Goal: Task Accomplishment & Management: Manage account settings

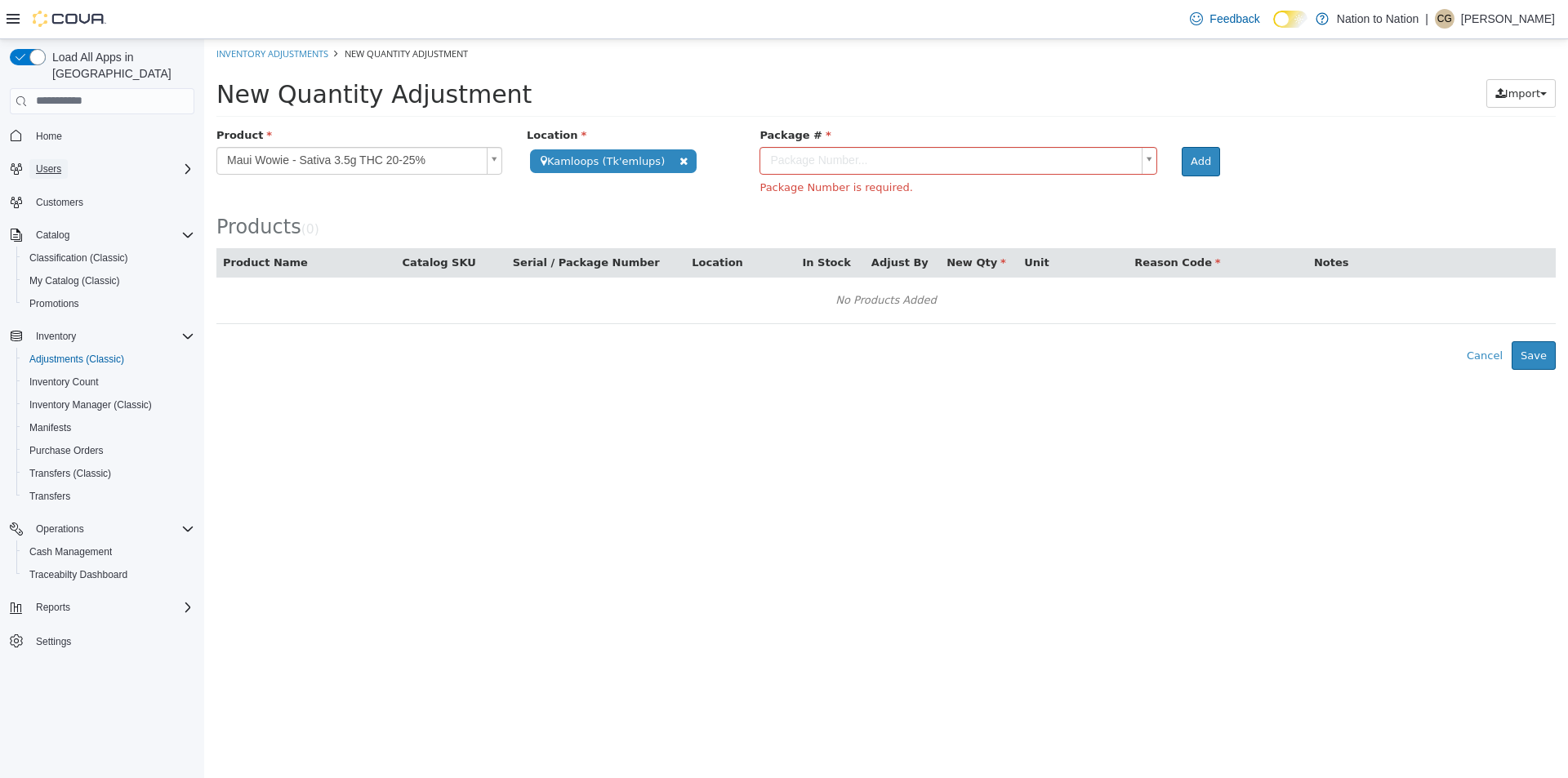
click at [51, 162] on span "Users" at bounding box center [48, 168] width 25 height 13
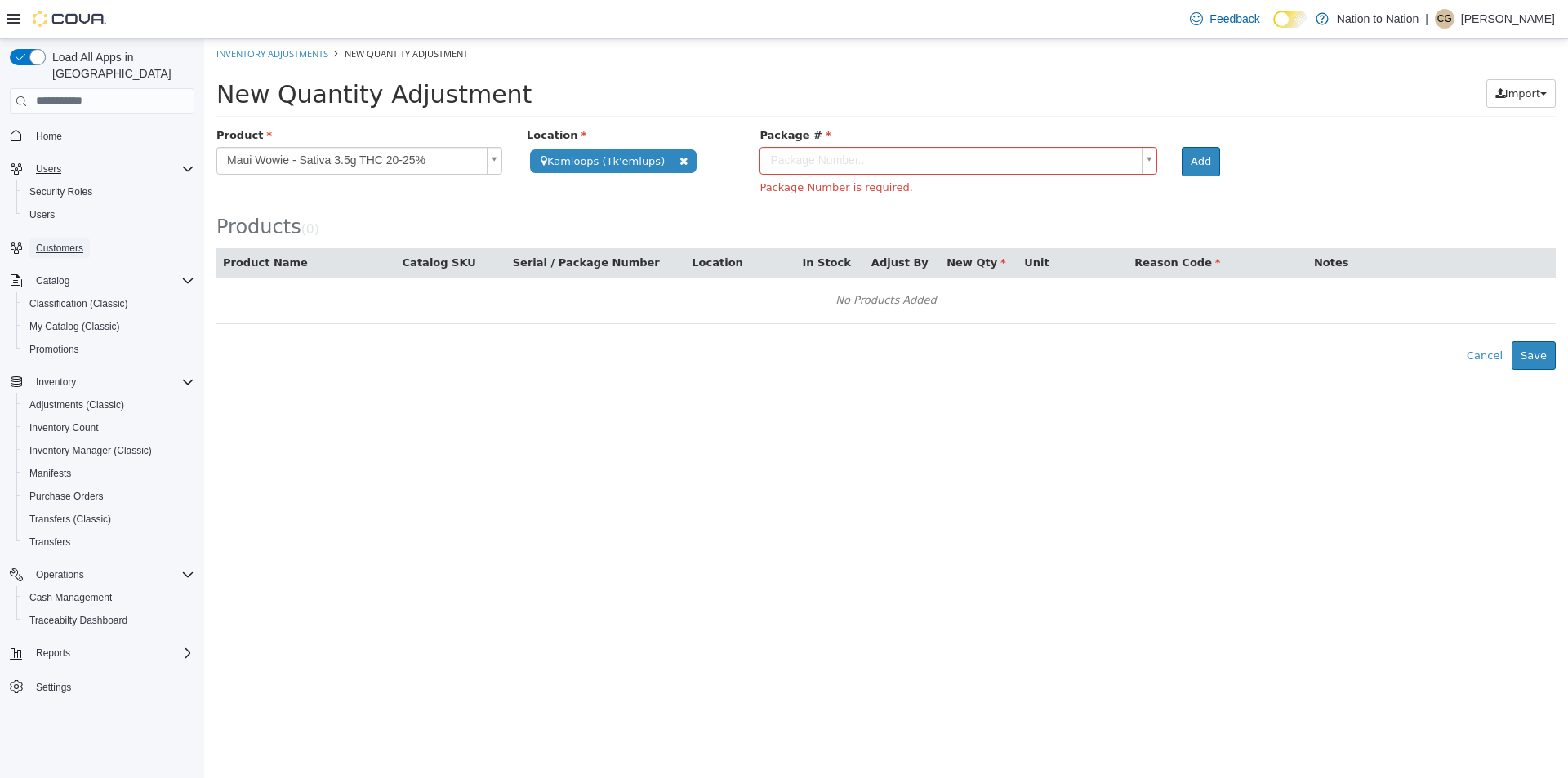
click at [49, 242] on span "Customers" at bounding box center [59, 248] width 48 height 13
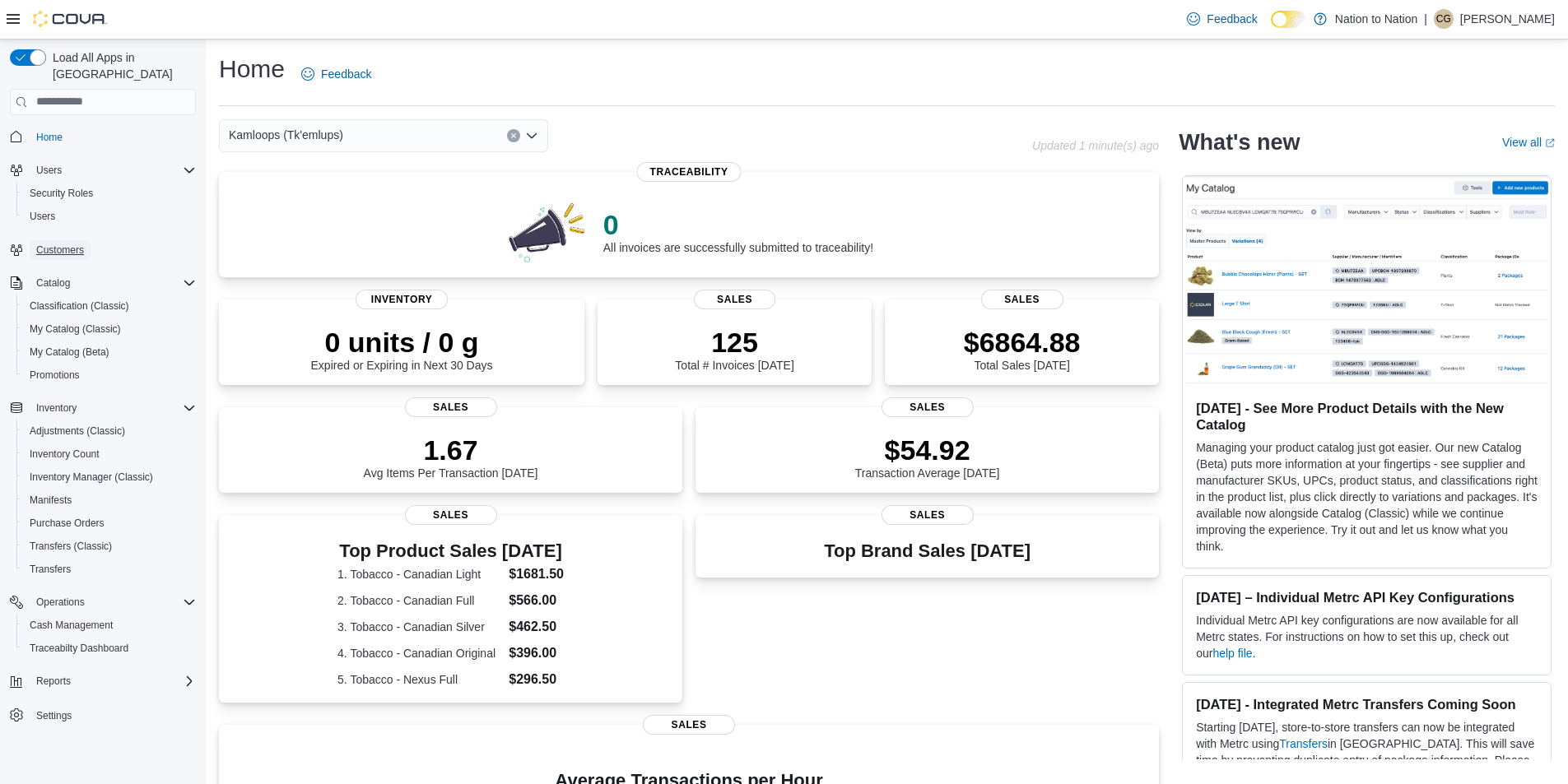
click at [66, 244] on span "Customers" at bounding box center [59, 250] width 48 height 13
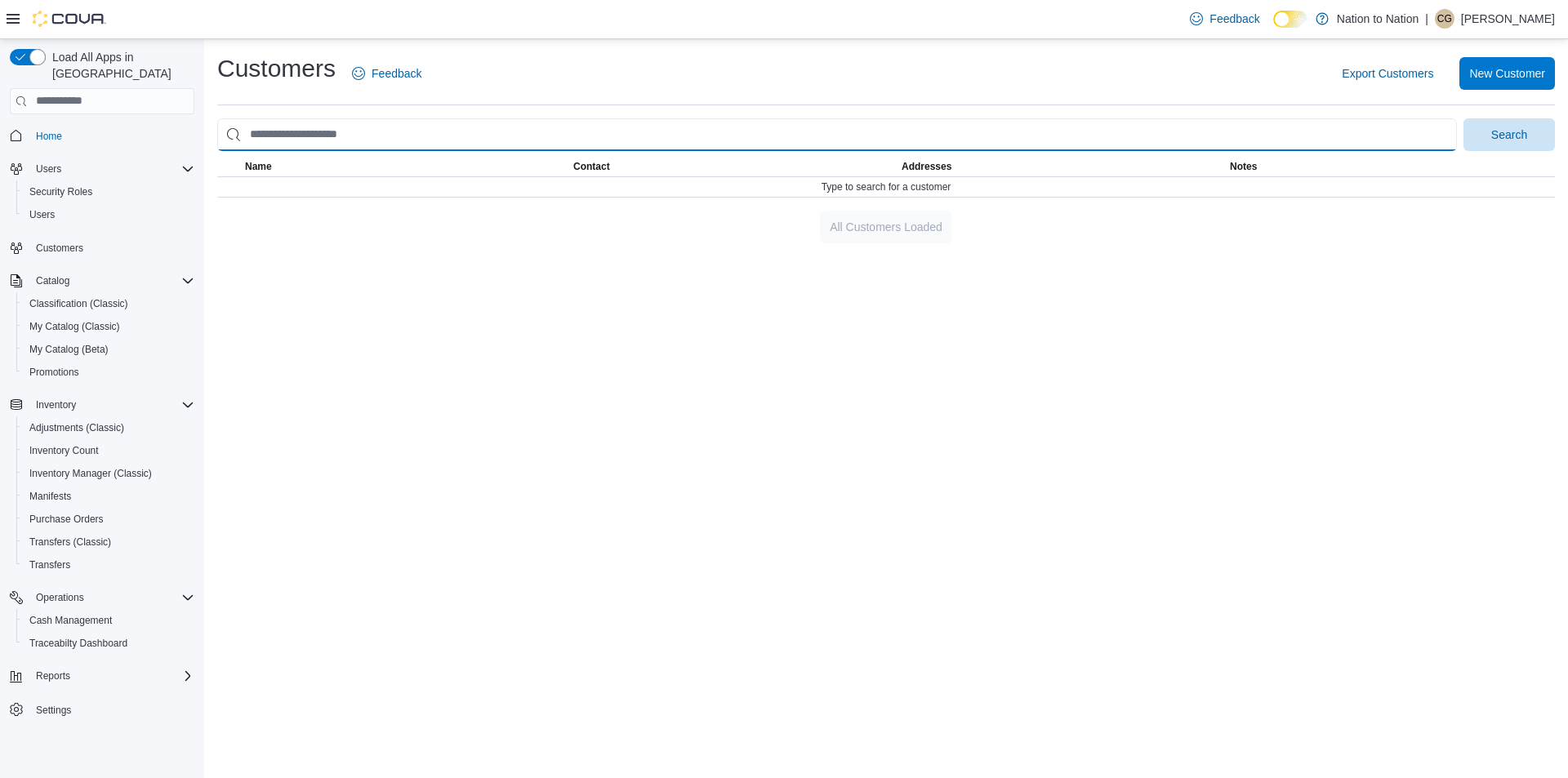
click at [356, 145] on input "search" at bounding box center [836, 134] width 1240 height 33
click at [1463, 118] on button "Search" at bounding box center [1508, 134] width 91 height 33
click at [294, 137] on input "**********" at bounding box center [836, 134] width 1240 height 33
click at [1463, 118] on button "Search" at bounding box center [1508, 134] width 91 height 33
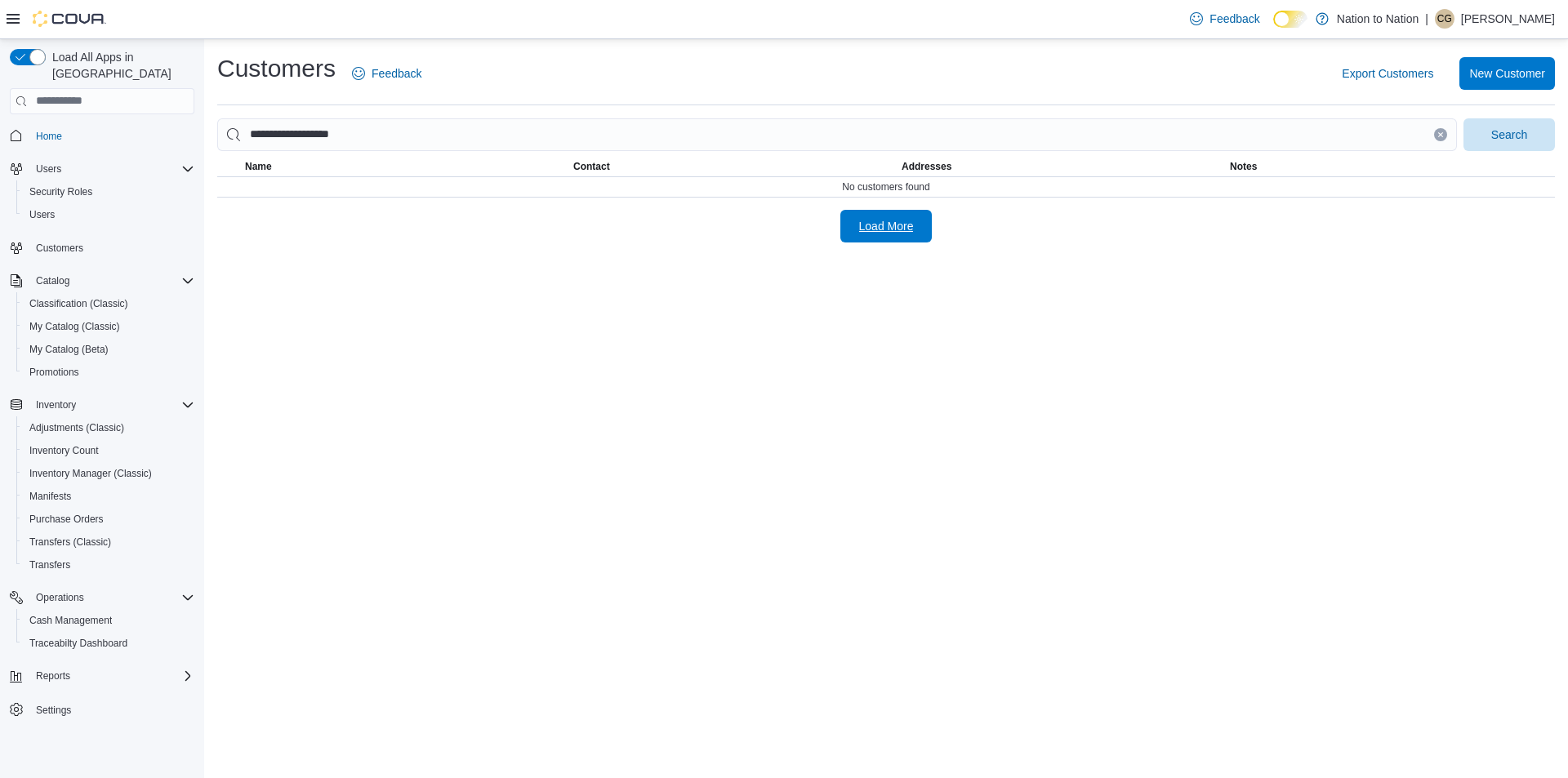
click at [918, 220] on span "Load More" at bounding box center [886, 226] width 72 height 33
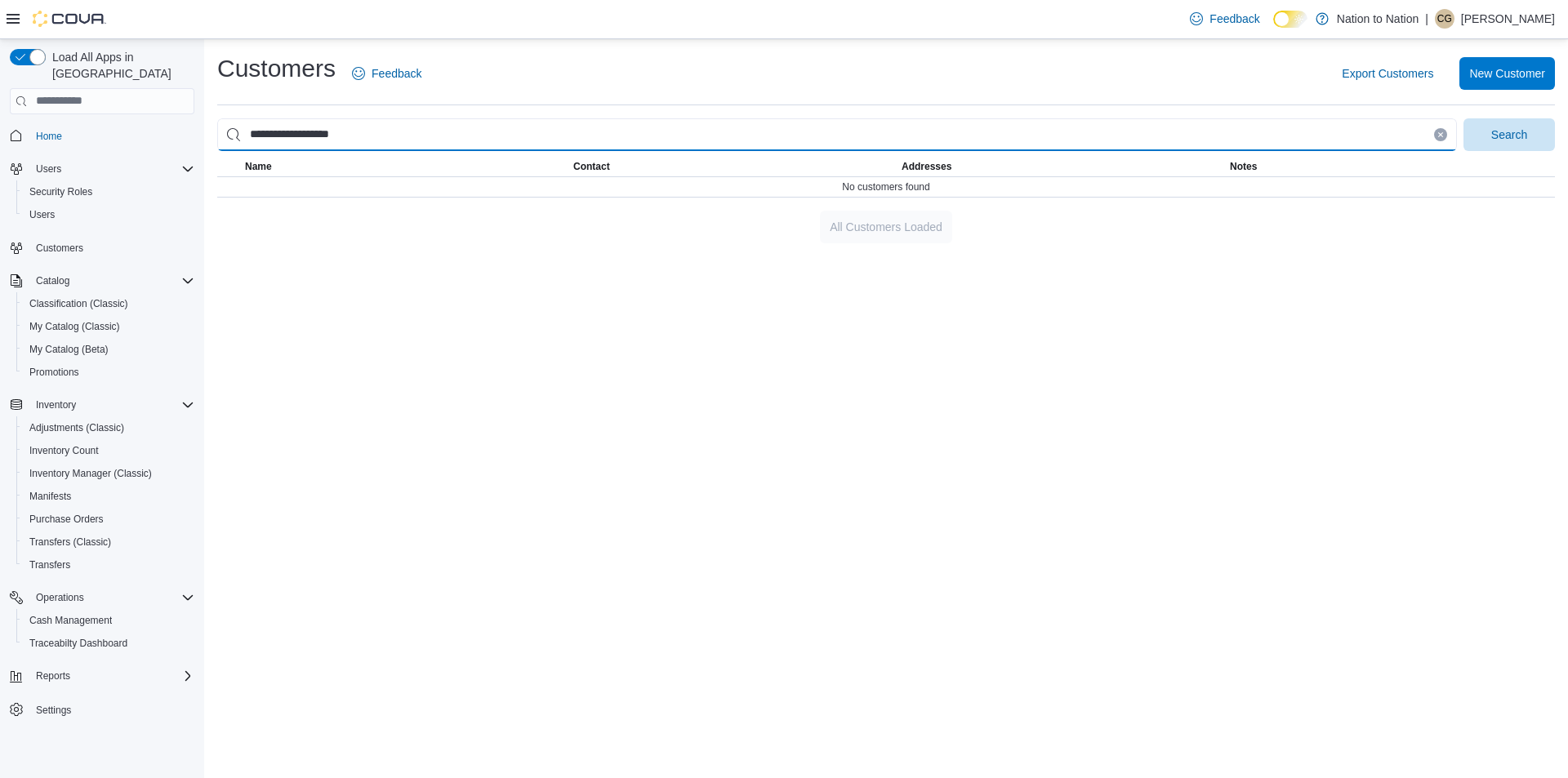
click at [377, 139] on input "**********" at bounding box center [836, 134] width 1240 height 33
click at [1463, 118] on button "Search" at bounding box center [1508, 134] width 91 height 33
click at [296, 137] on input "**********" at bounding box center [836, 134] width 1240 height 33
click at [1463, 118] on button "Search" at bounding box center [1508, 134] width 91 height 33
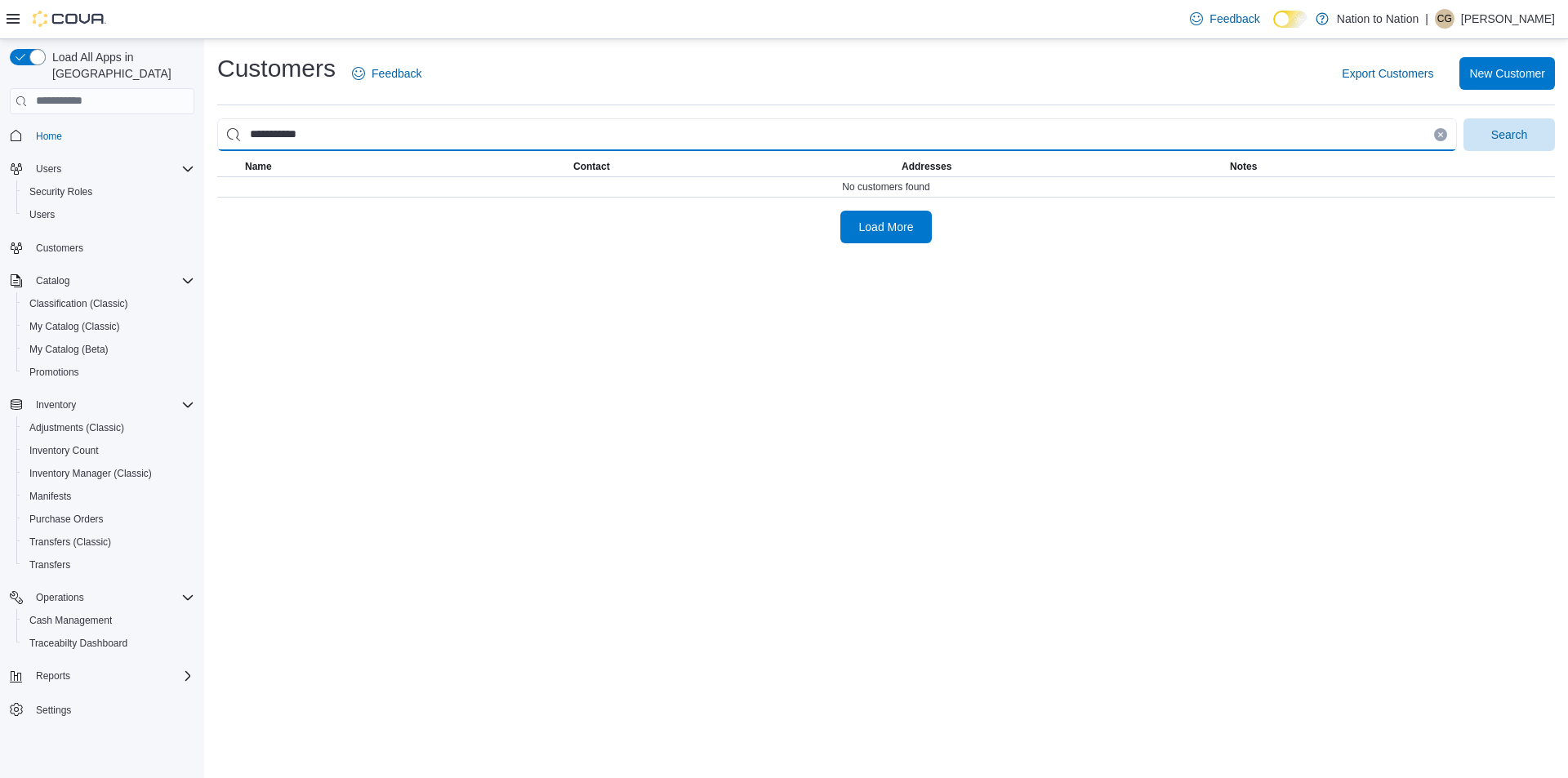
click at [1463, 118] on button "Search" at bounding box center [1508, 134] width 91 height 33
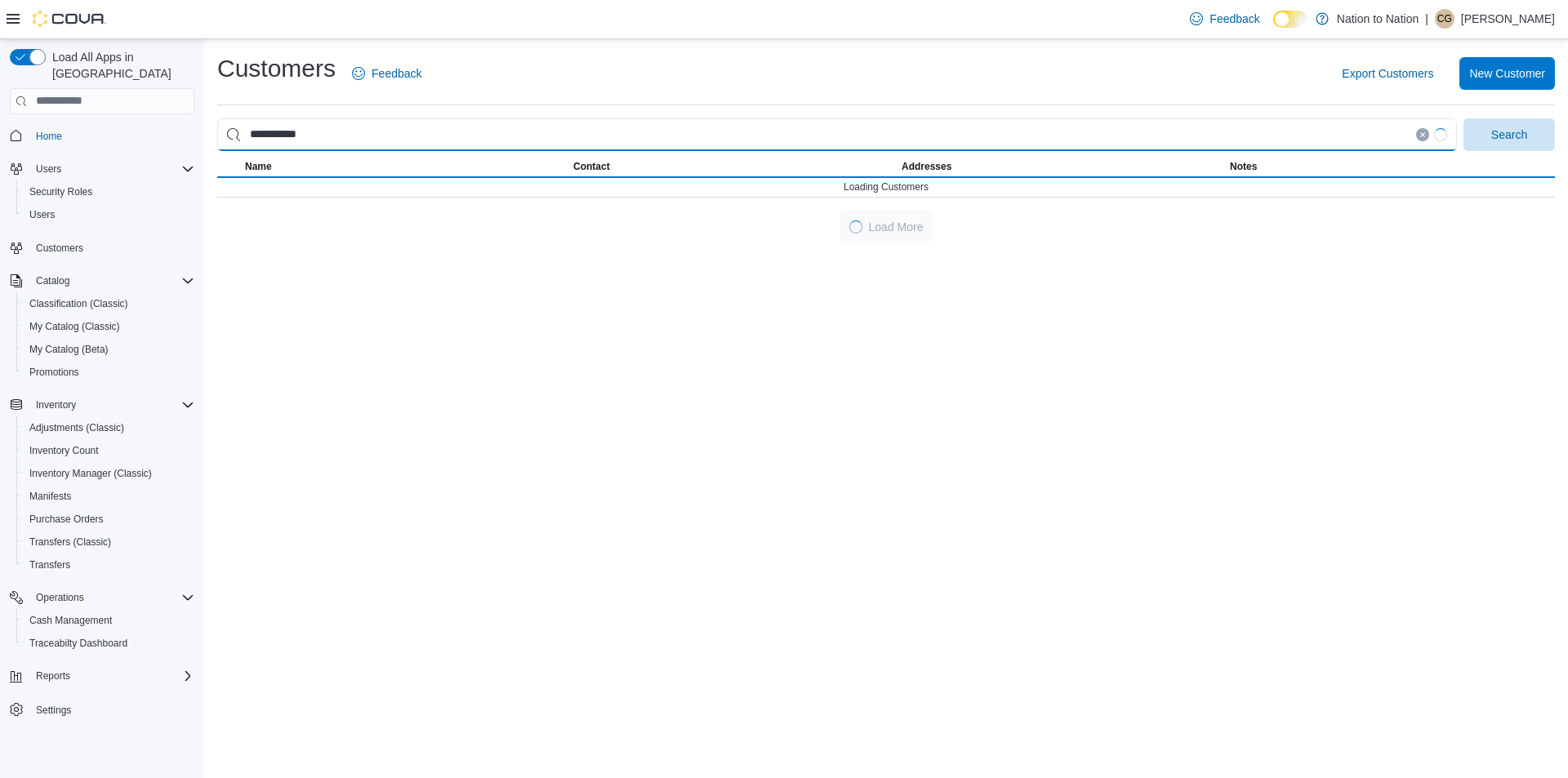
click at [1463, 118] on button "Search" at bounding box center [1508, 134] width 91 height 33
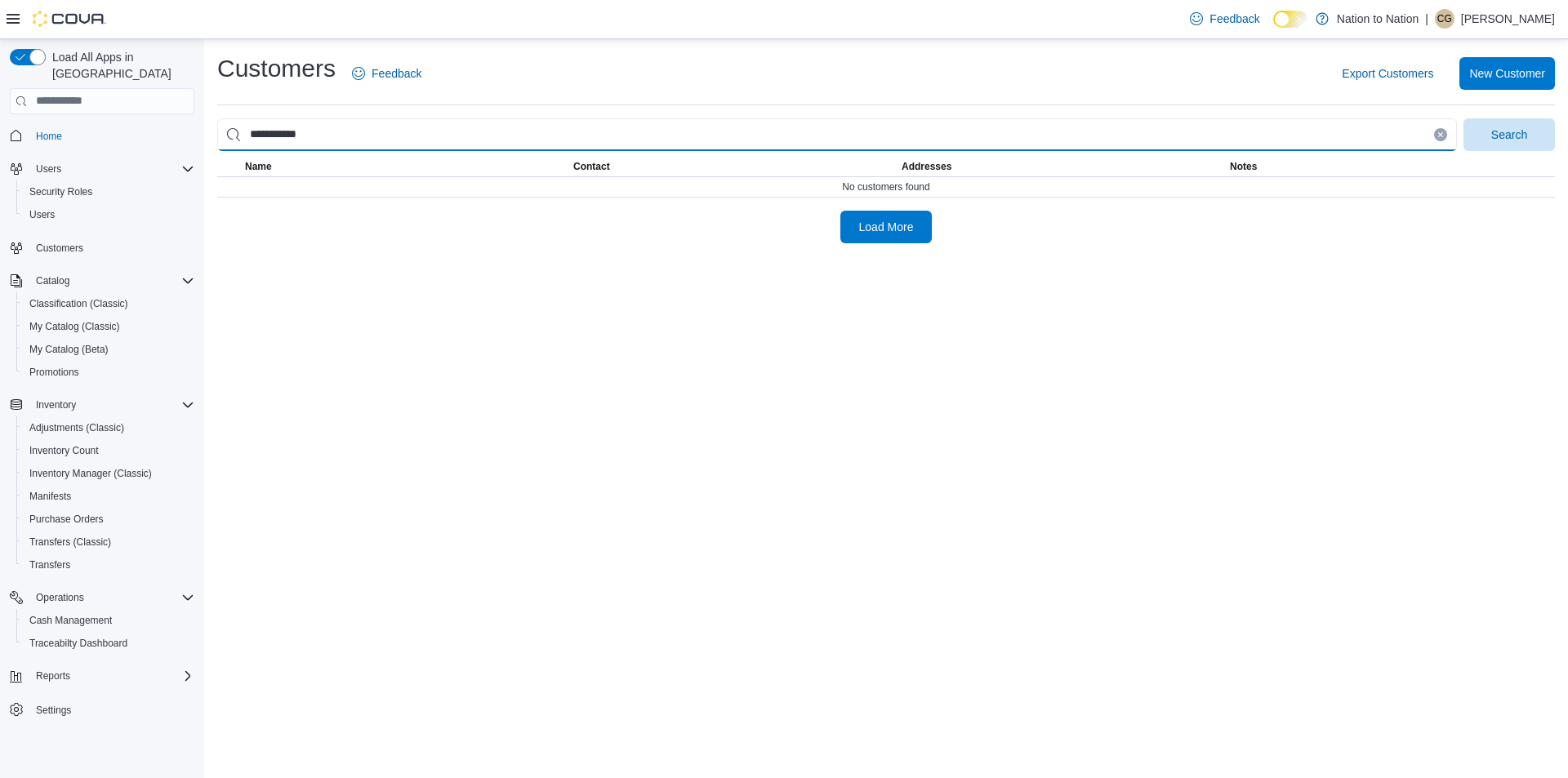
click at [1463, 118] on button "Search" at bounding box center [1508, 134] width 91 height 33
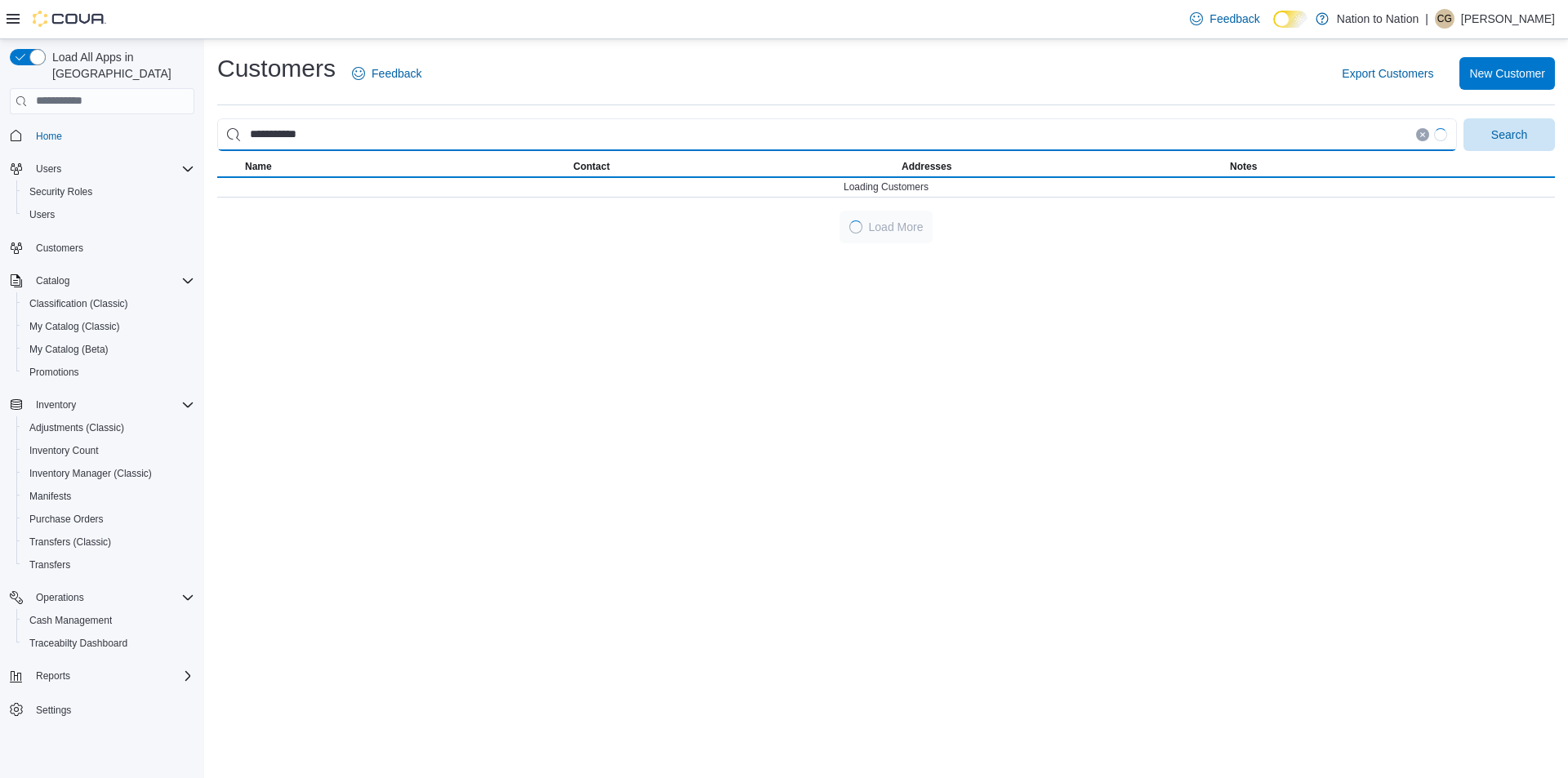
click at [1463, 118] on button "Search" at bounding box center [1508, 134] width 91 height 33
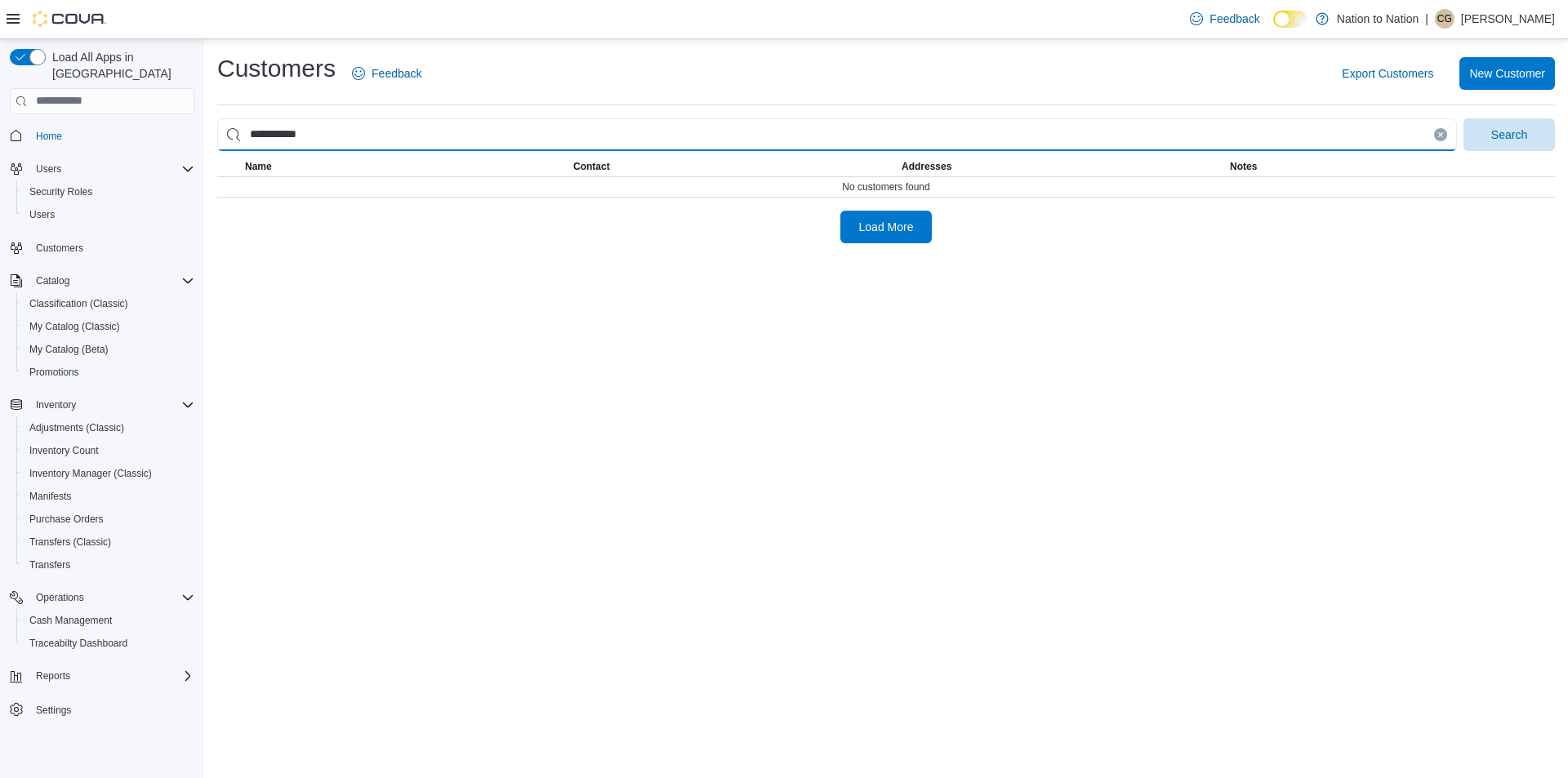
click at [1463, 118] on button "Search" at bounding box center [1508, 134] width 91 height 33
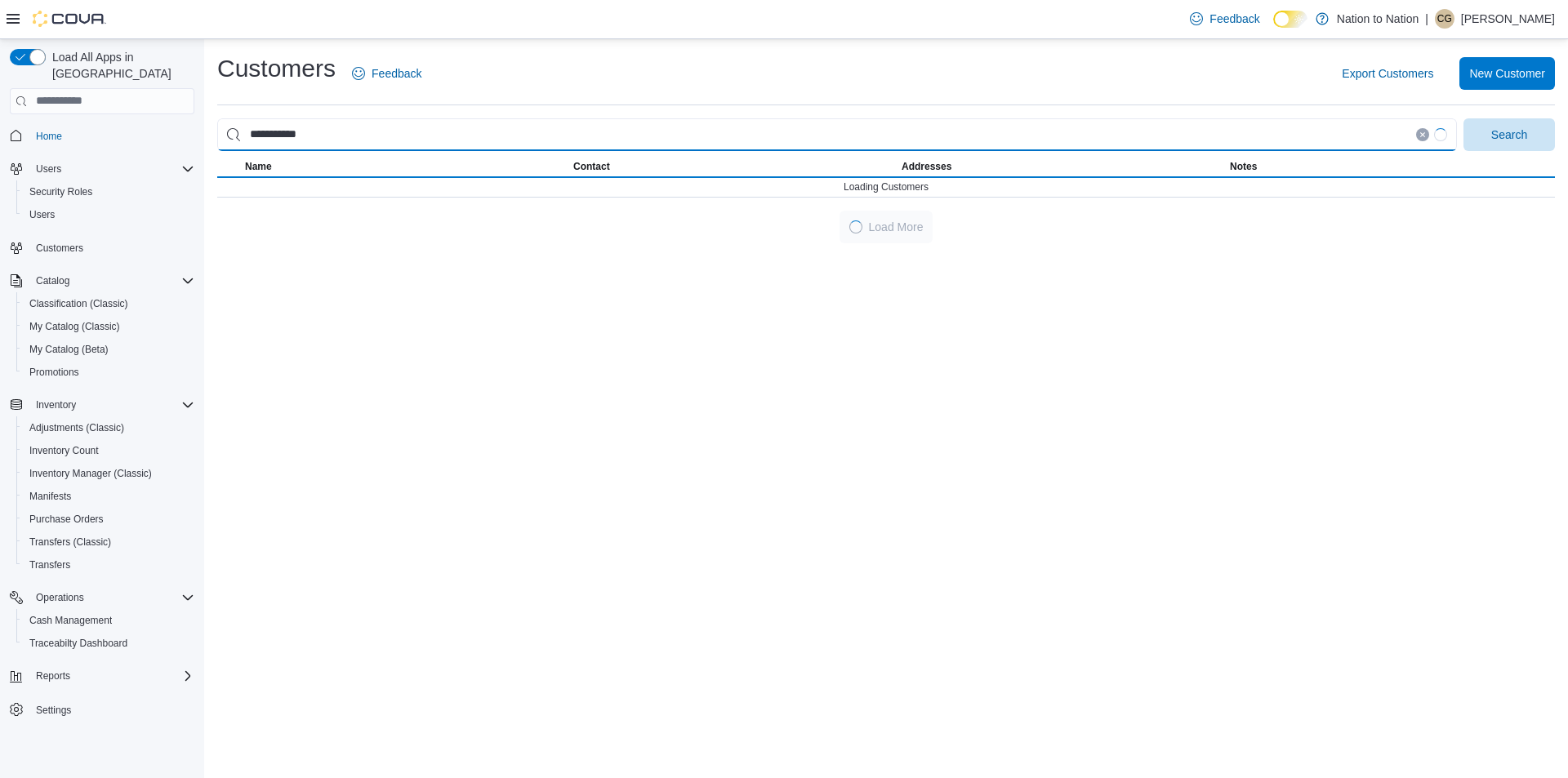
click at [1463, 118] on button "Search" at bounding box center [1508, 134] width 91 height 33
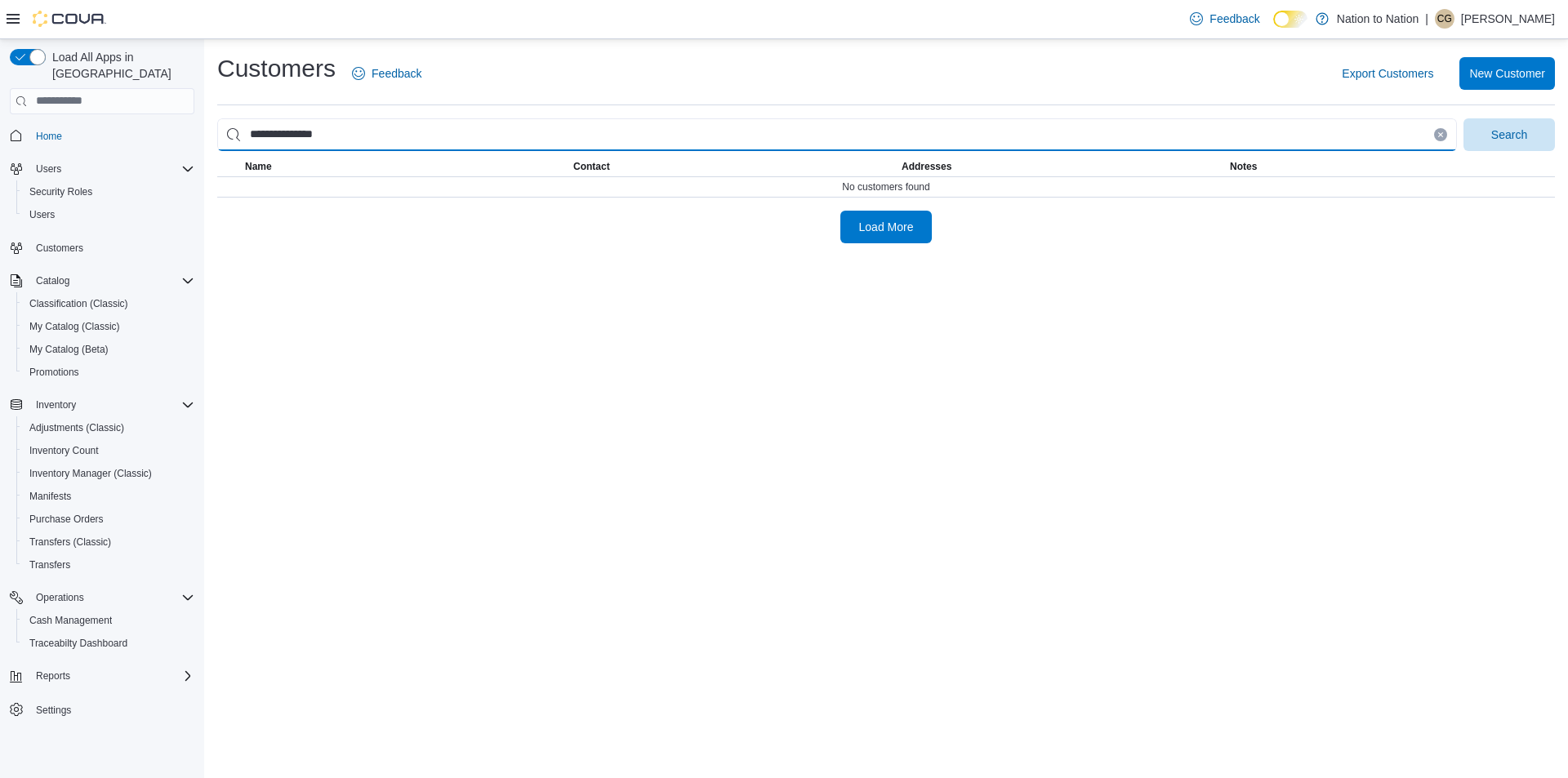
click at [1463, 118] on button "Search" at bounding box center [1508, 134] width 91 height 33
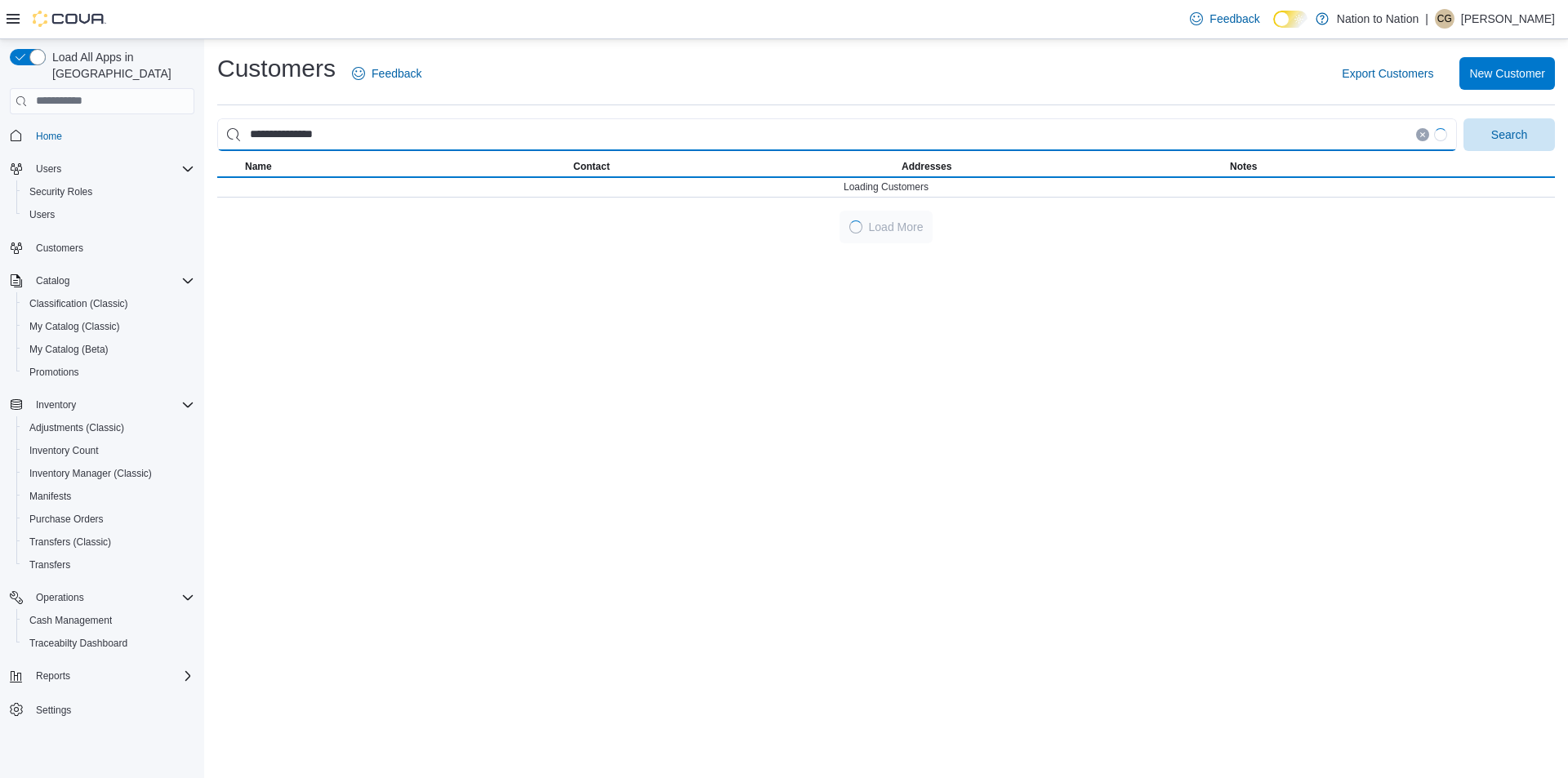
click at [1463, 118] on button "Search" at bounding box center [1508, 134] width 91 height 33
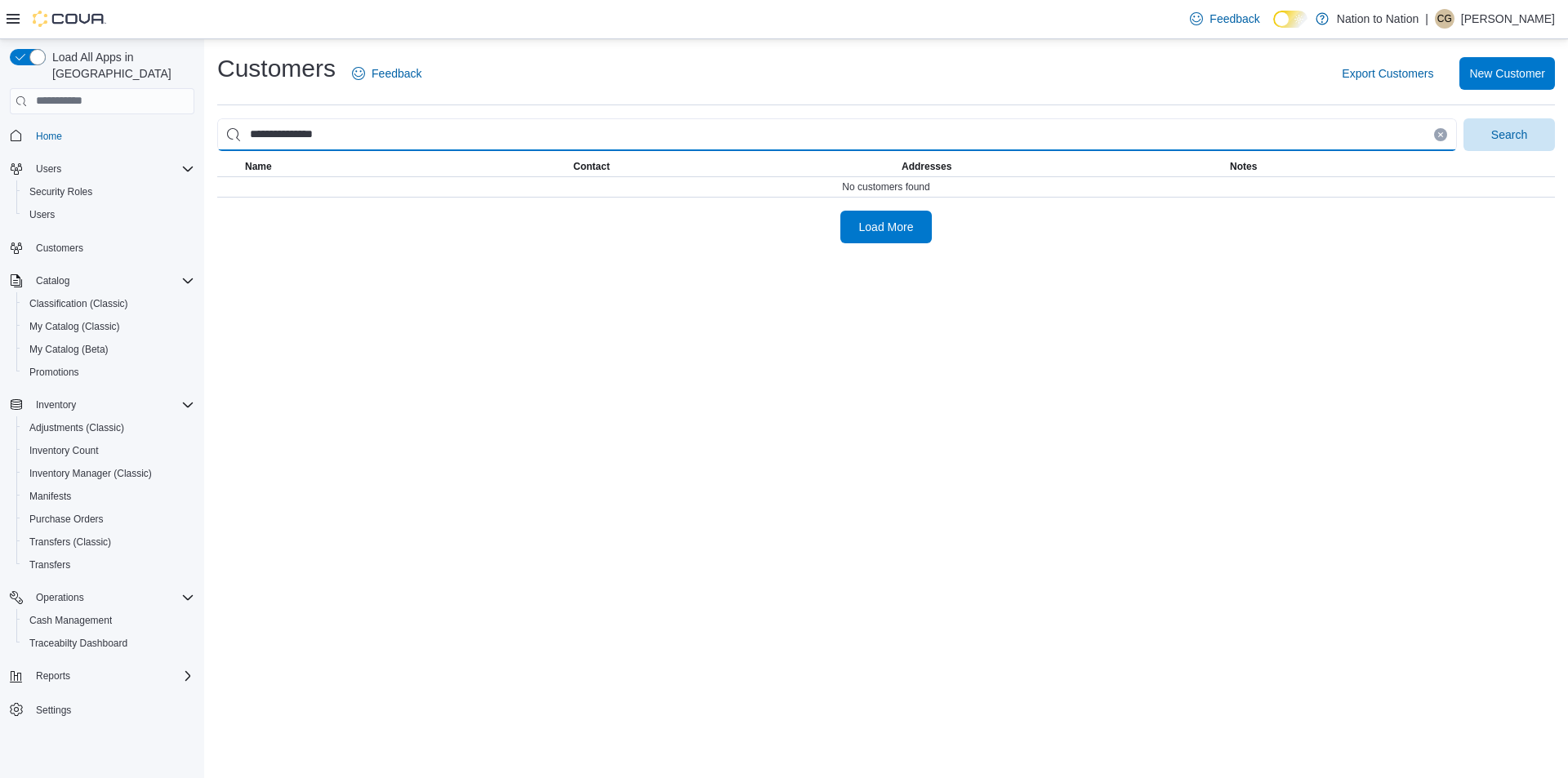
click at [380, 131] on input "**********" at bounding box center [836, 134] width 1240 height 33
click at [1463, 118] on button "Search" at bounding box center [1508, 134] width 91 height 33
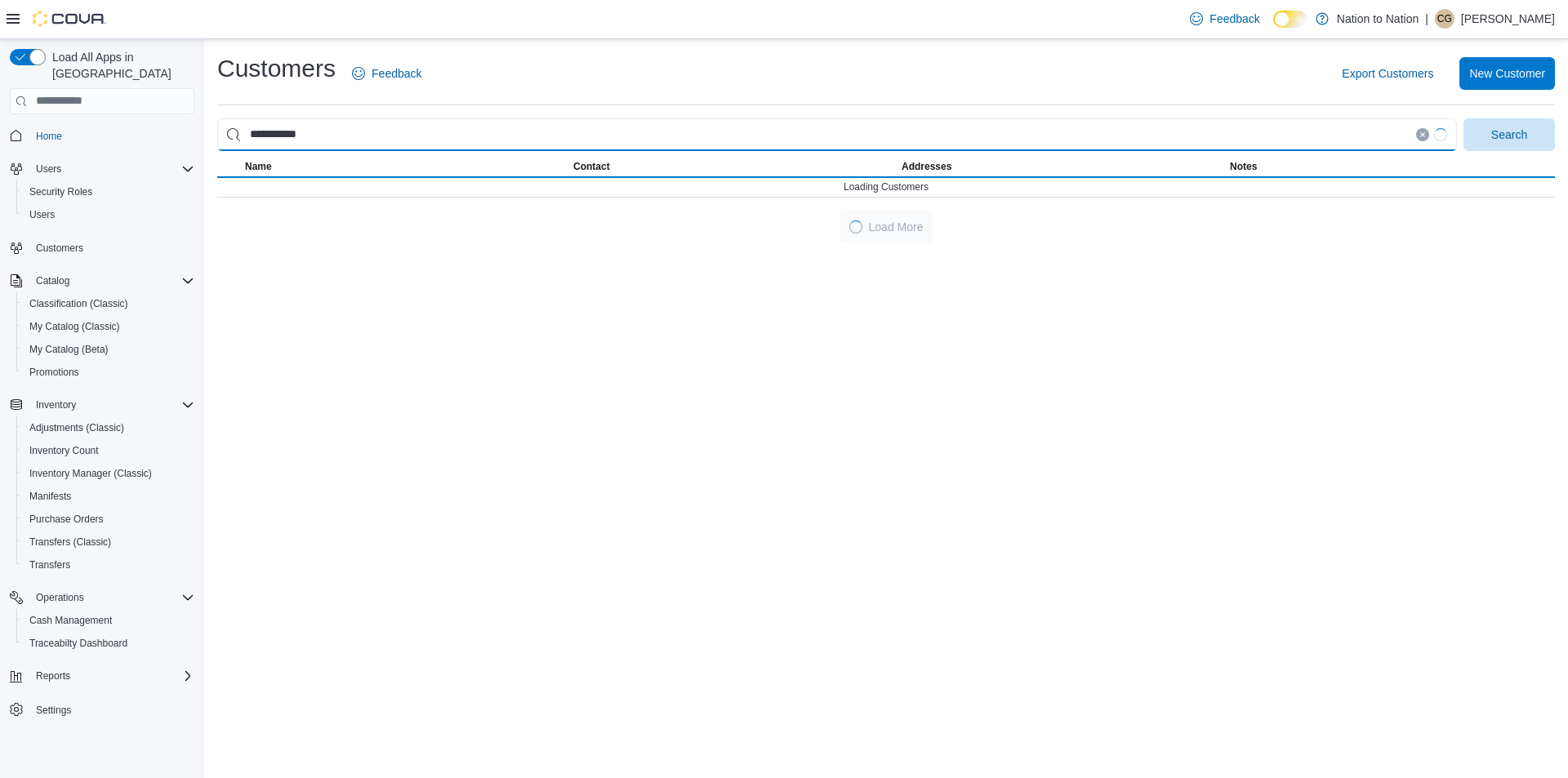
click at [1463, 118] on button "Search" at bounding box center [1508, 134] width 91 height 33
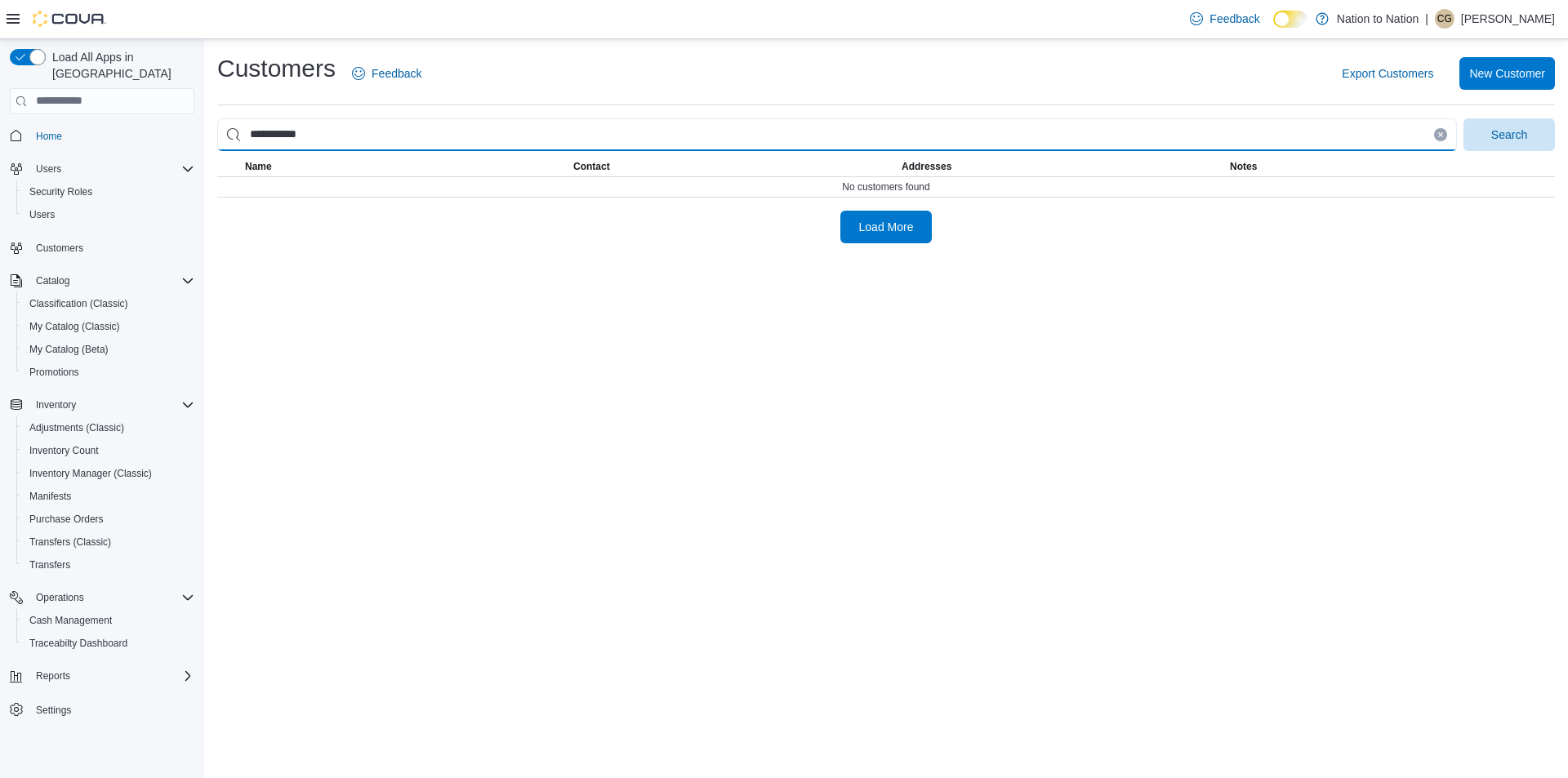
click at [1463, 118] on button "Search" at bounding box center [1508, 134] width 91 height 33
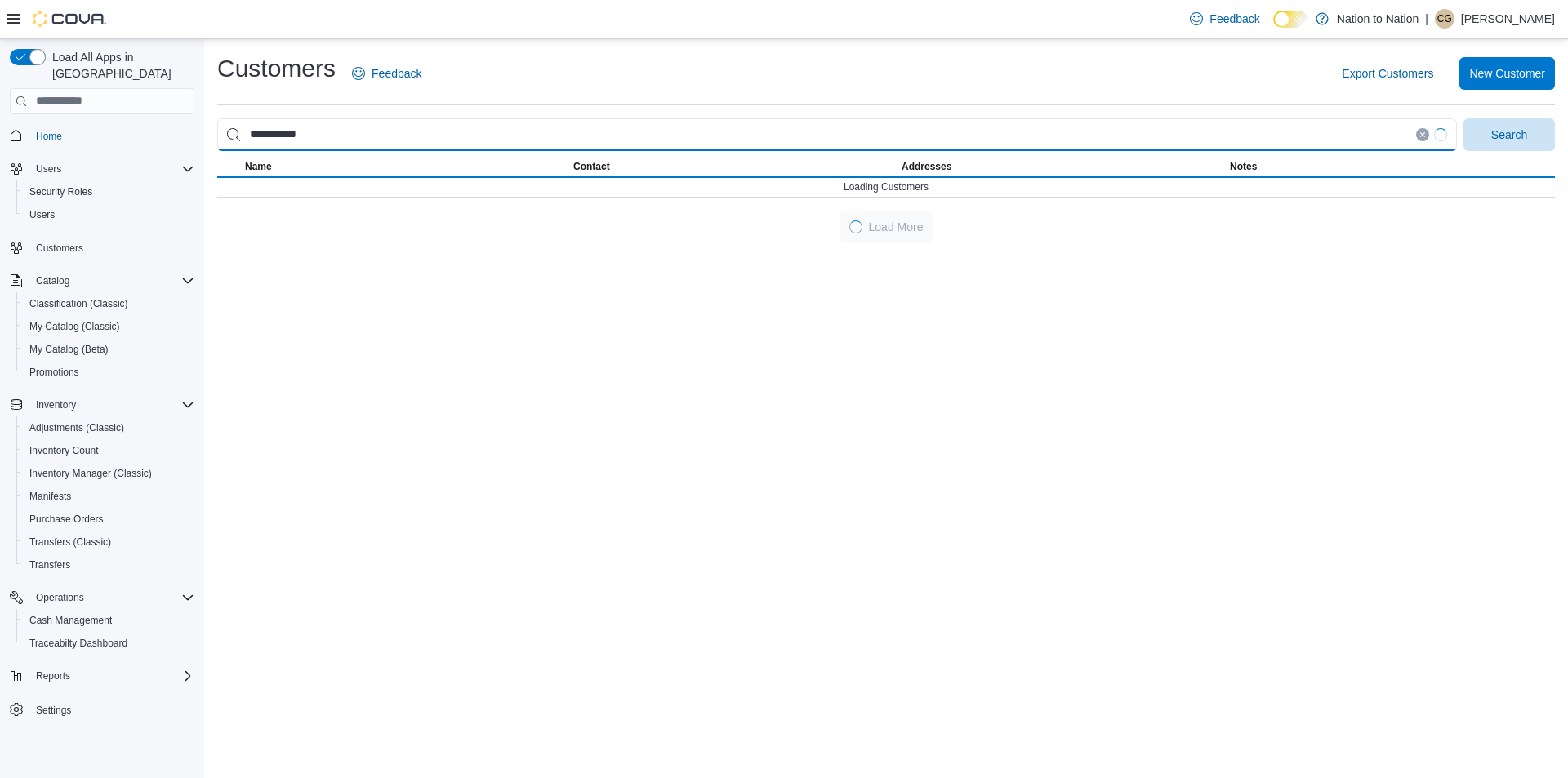
click at [1463, 118] on button "Search" at bounding box center [1508, 134] width 91 height 33
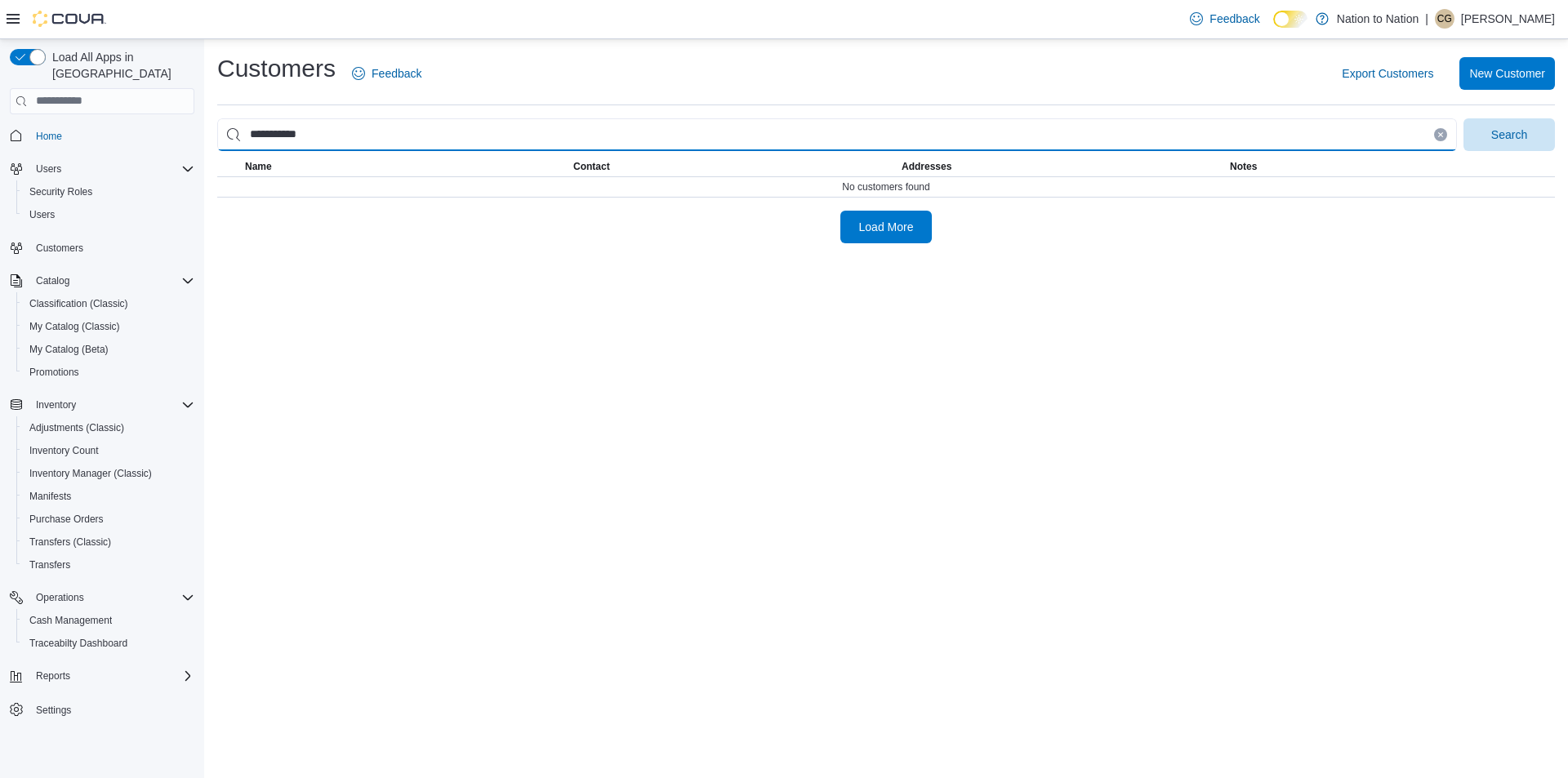
click at [1463, 118] on button "Search" at bounding box center [1508, 134] width 91 height 33
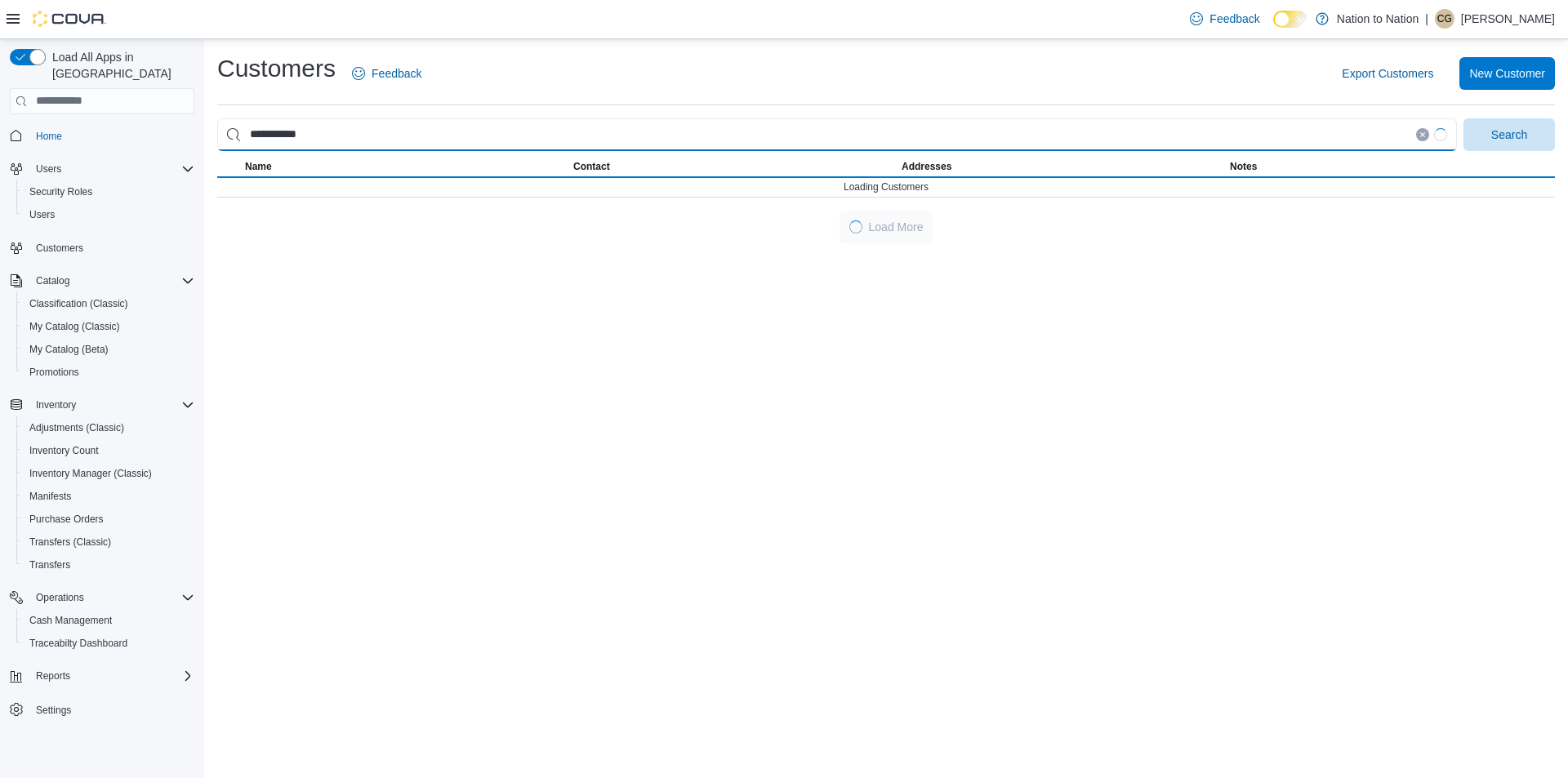
click at [1463, 118] on button "Search" at bounding box center [1508, 134] width 91 height 33
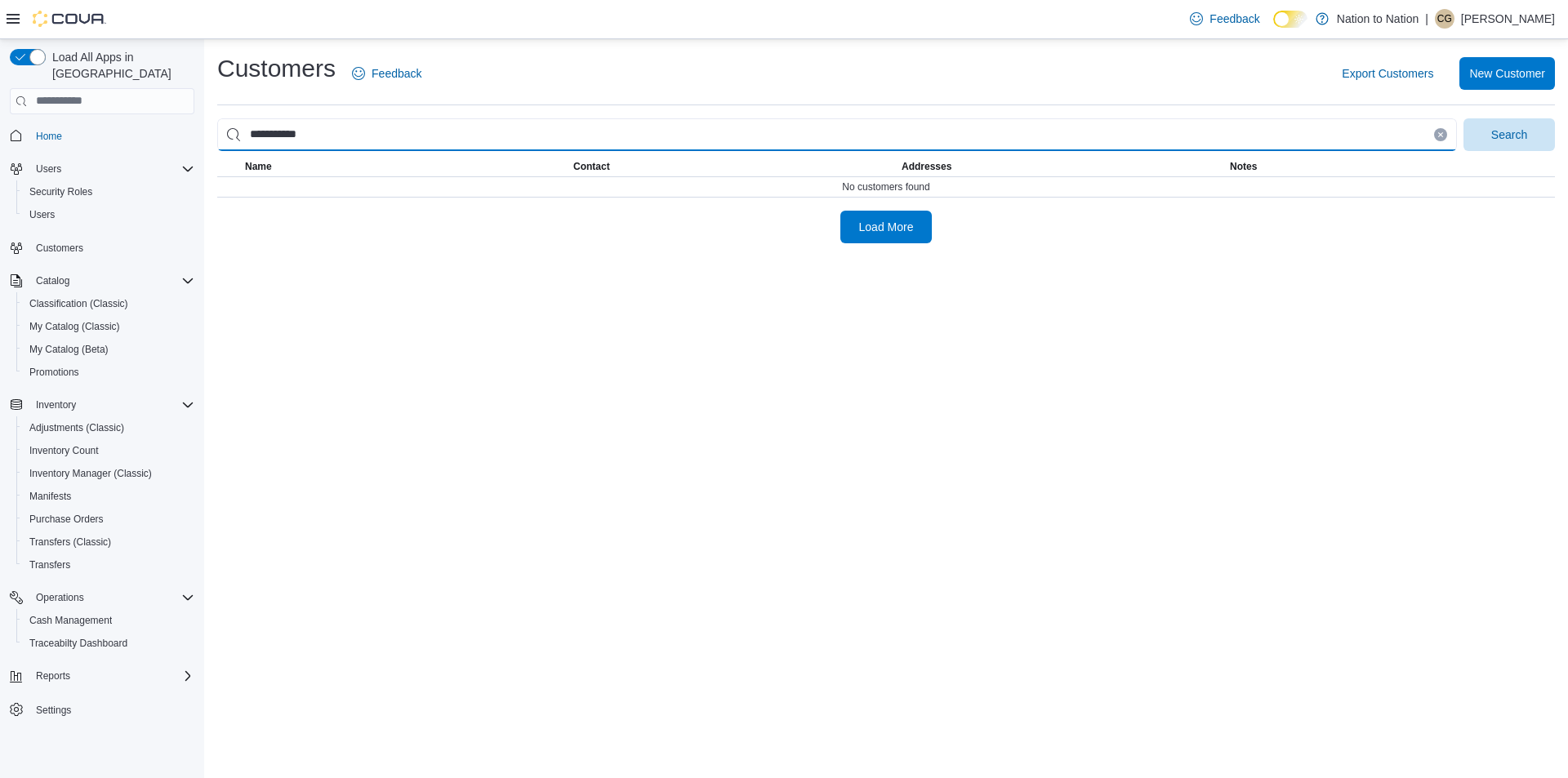
click at [1463, 118] on button "Search" at bounding box center [1508, 134] width 91 height 33
click at [332, 139] on input "*********" at bounding box center [836, 134] width 1240 height 33
click at [1463, 118] on button "Search" at bounding box center [1508, 134] width 91 height 33
type input "**********"
click at [1463, 118] on button "Search" at bounding box center [1508, 134] width 91 height 33
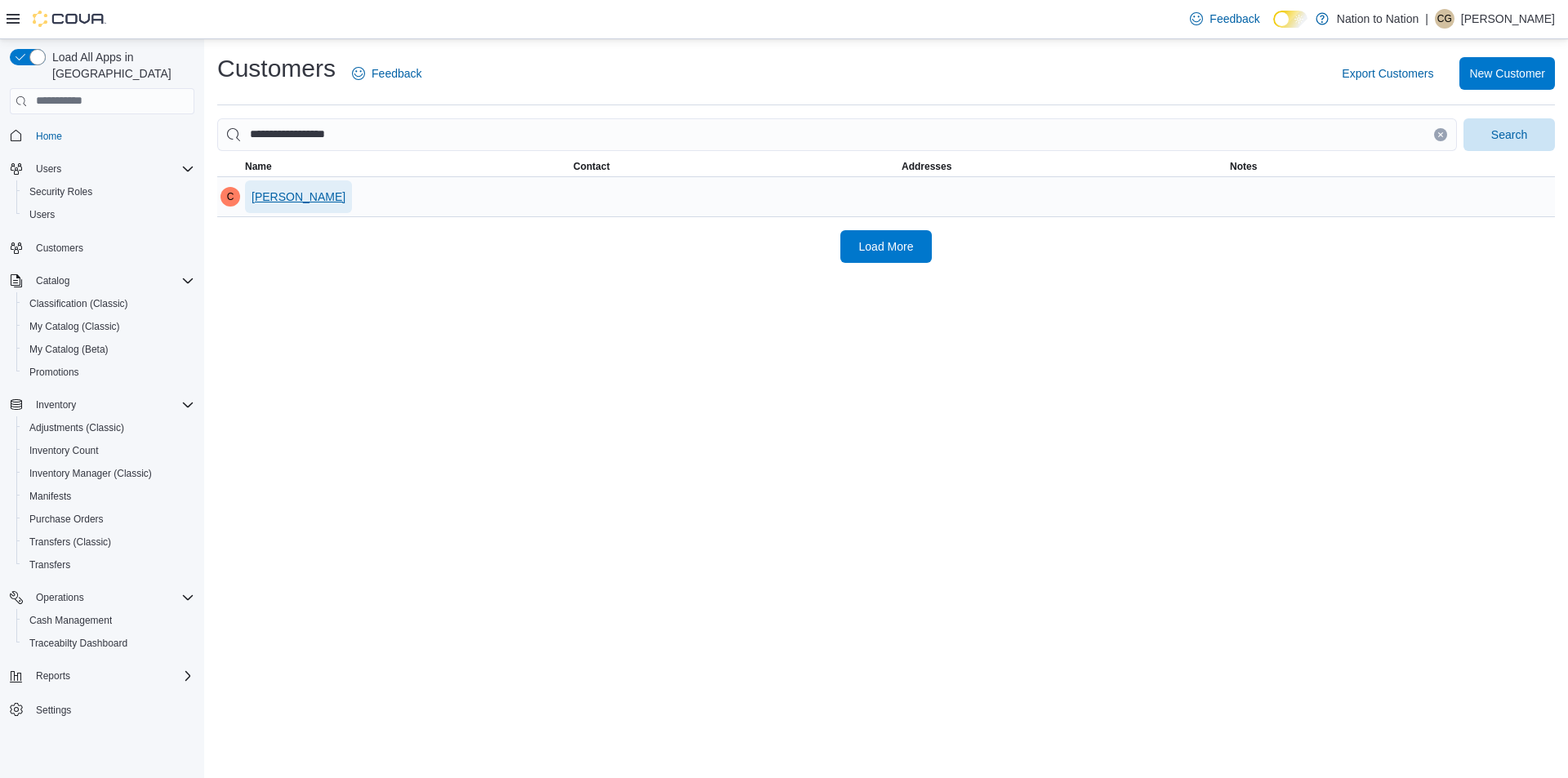
click at [319, 196] on span "catherine eustache" at bounding box center [299, 196] width 94 height 16
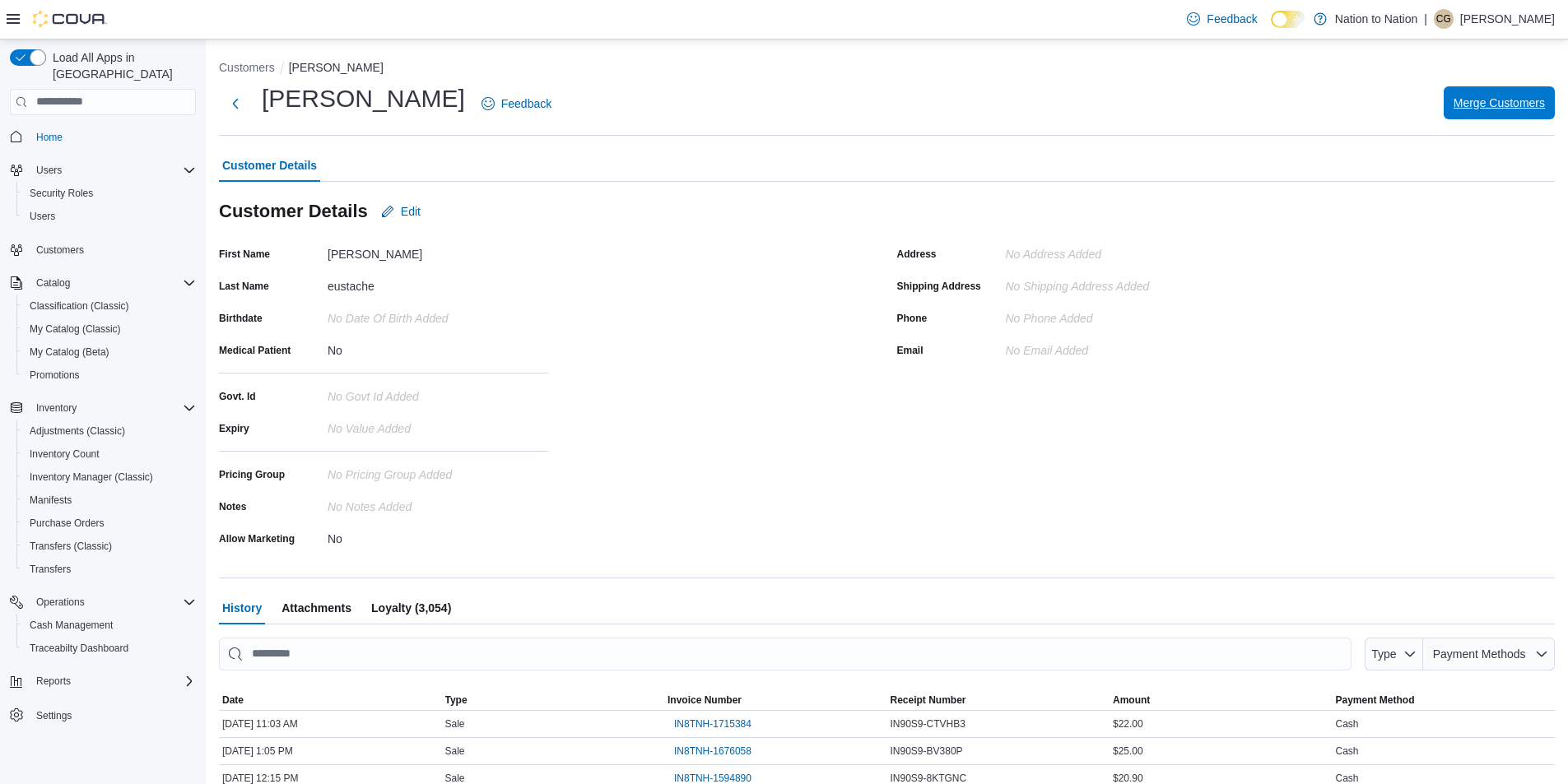
click at [1544, 95] on span "Merge Customers" at bounding box center [1499, 102] width 91 height 17
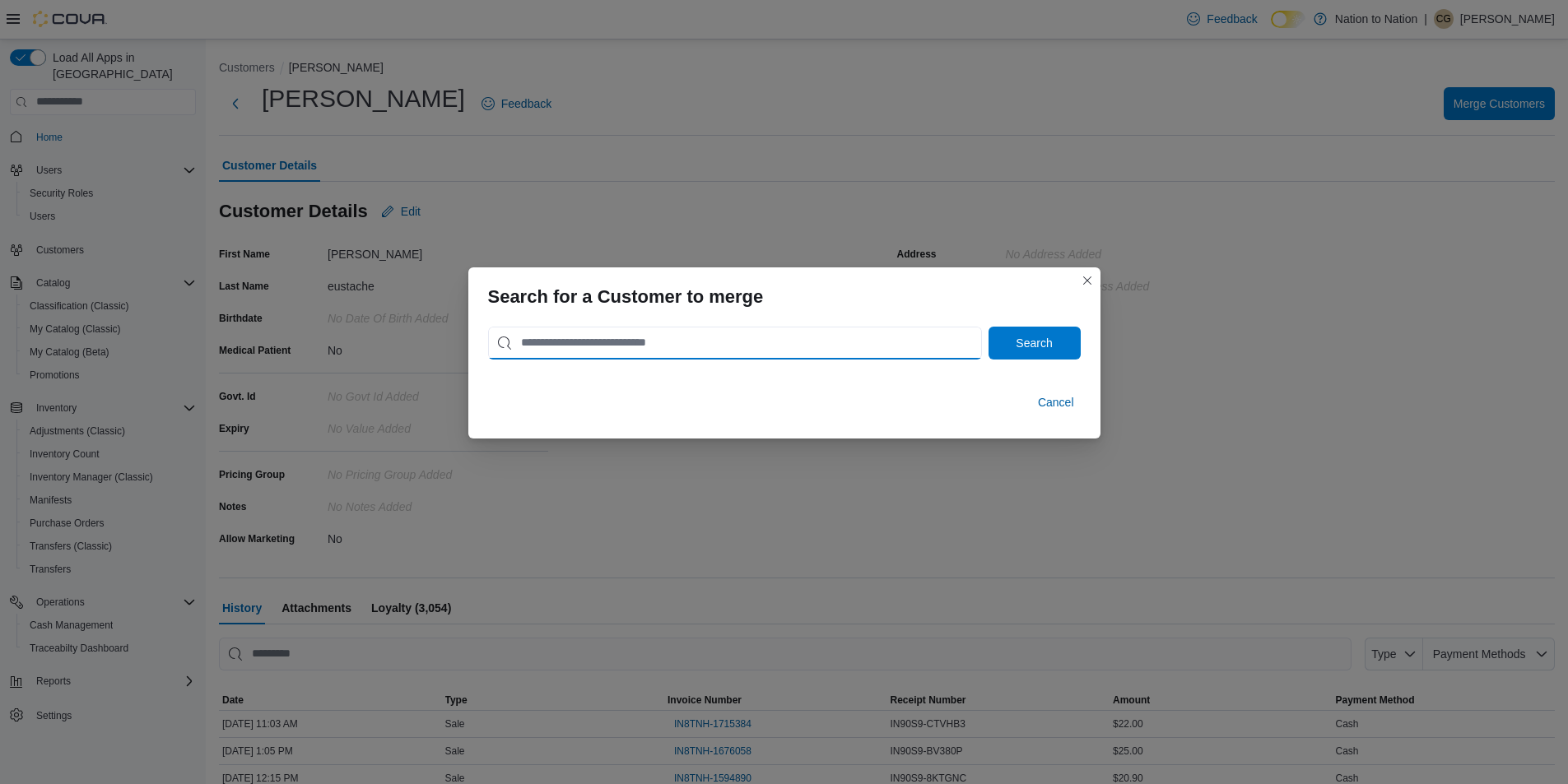
click at [582, 345] on input "search" at bounding box center [735, 343] width 494 height 33
click at [1041, 342] on span "Search" at bounding box center [1033, 342] width 36 height 17
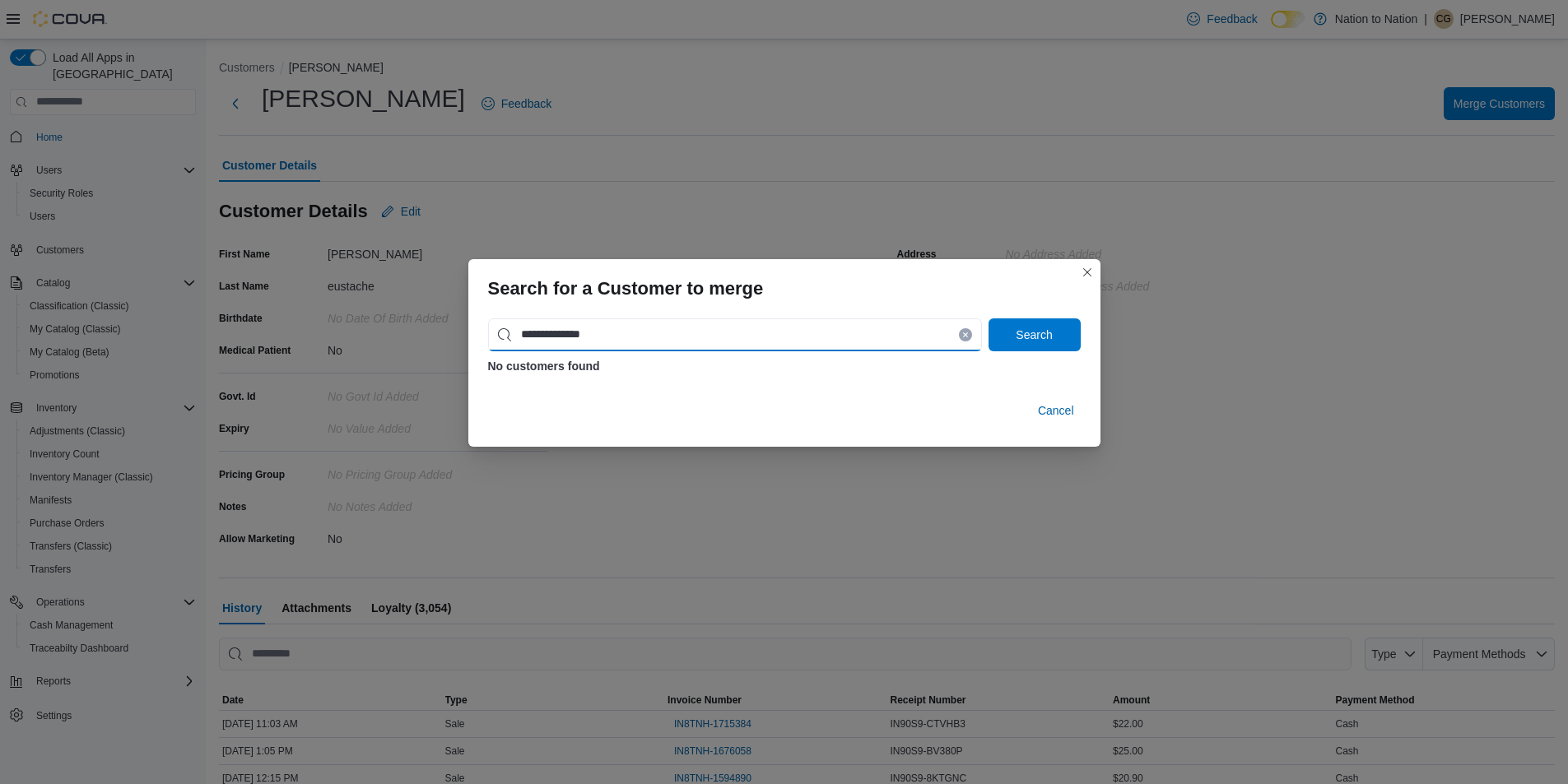
click at [676, 345] on input "**********" at bounding box center [735, 335] width 494 height 33
click at [988, 318] on button "Search" at bounding box center [1034, 335] width 92 height 33
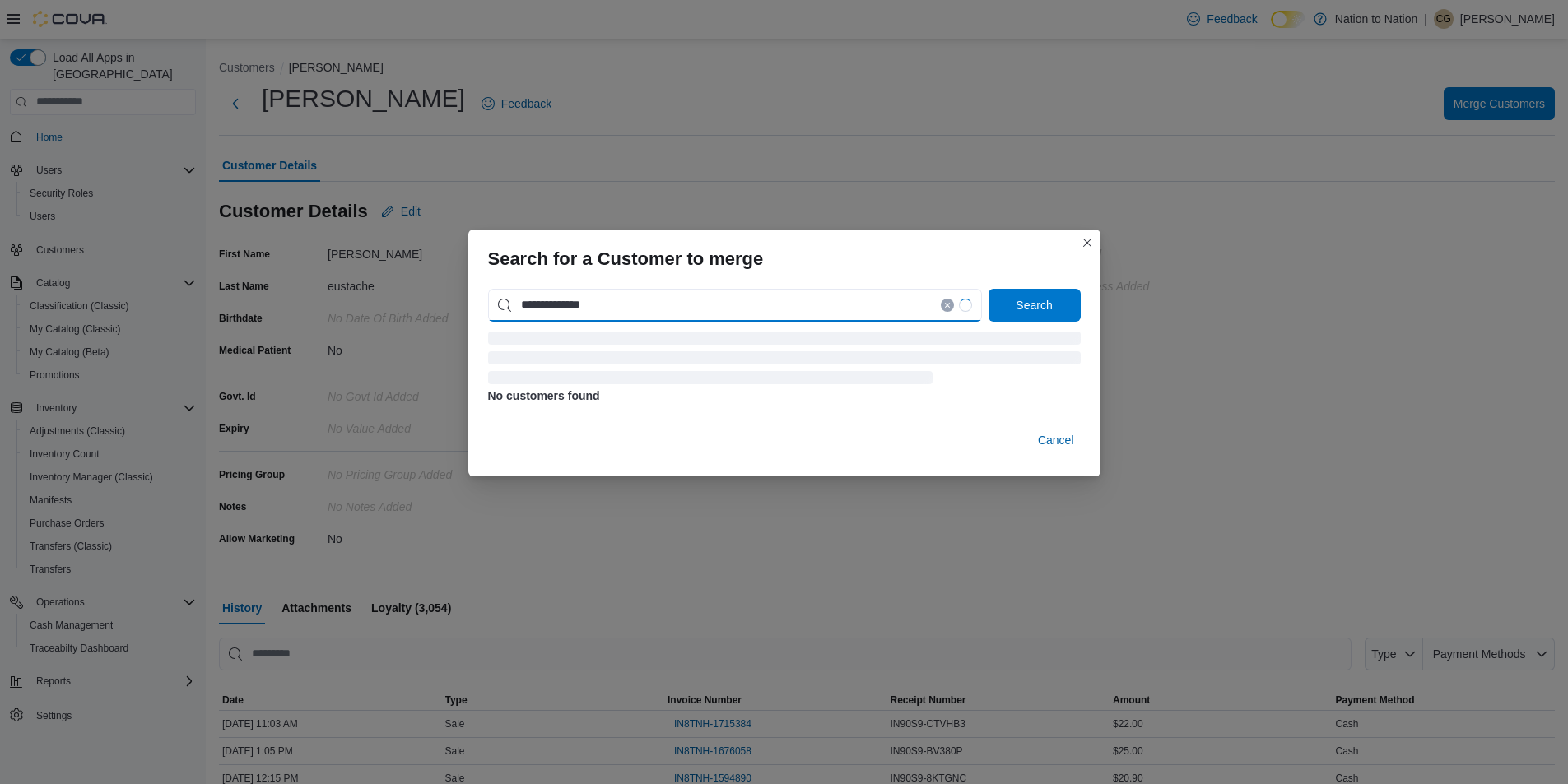
click at [988, 288] on button "Search" at bounding box center [1034, 305] width 92 height 33
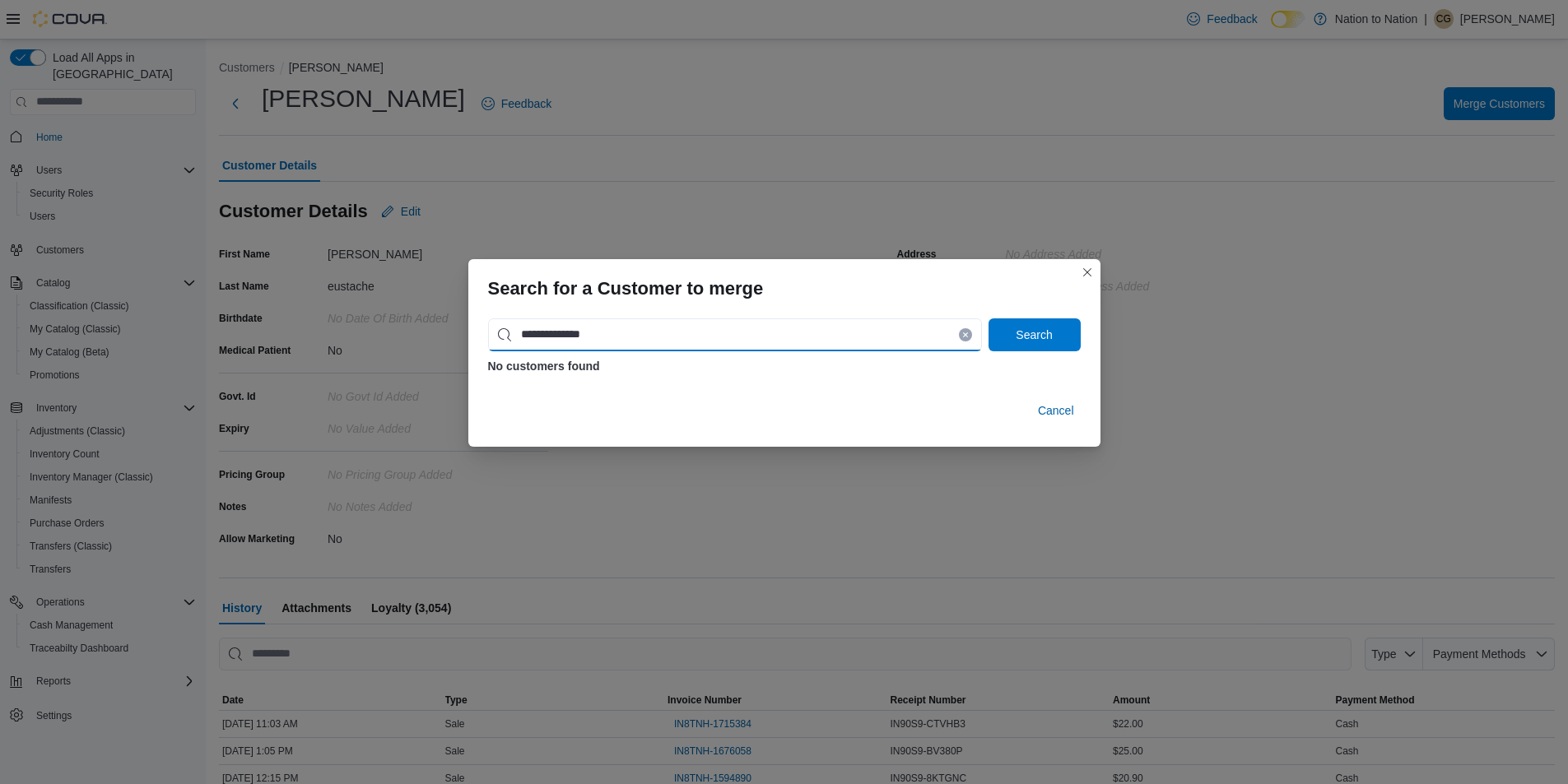
click at [988, 318] on button "Search" at bounding box center [1034, 335] width 92 height 33
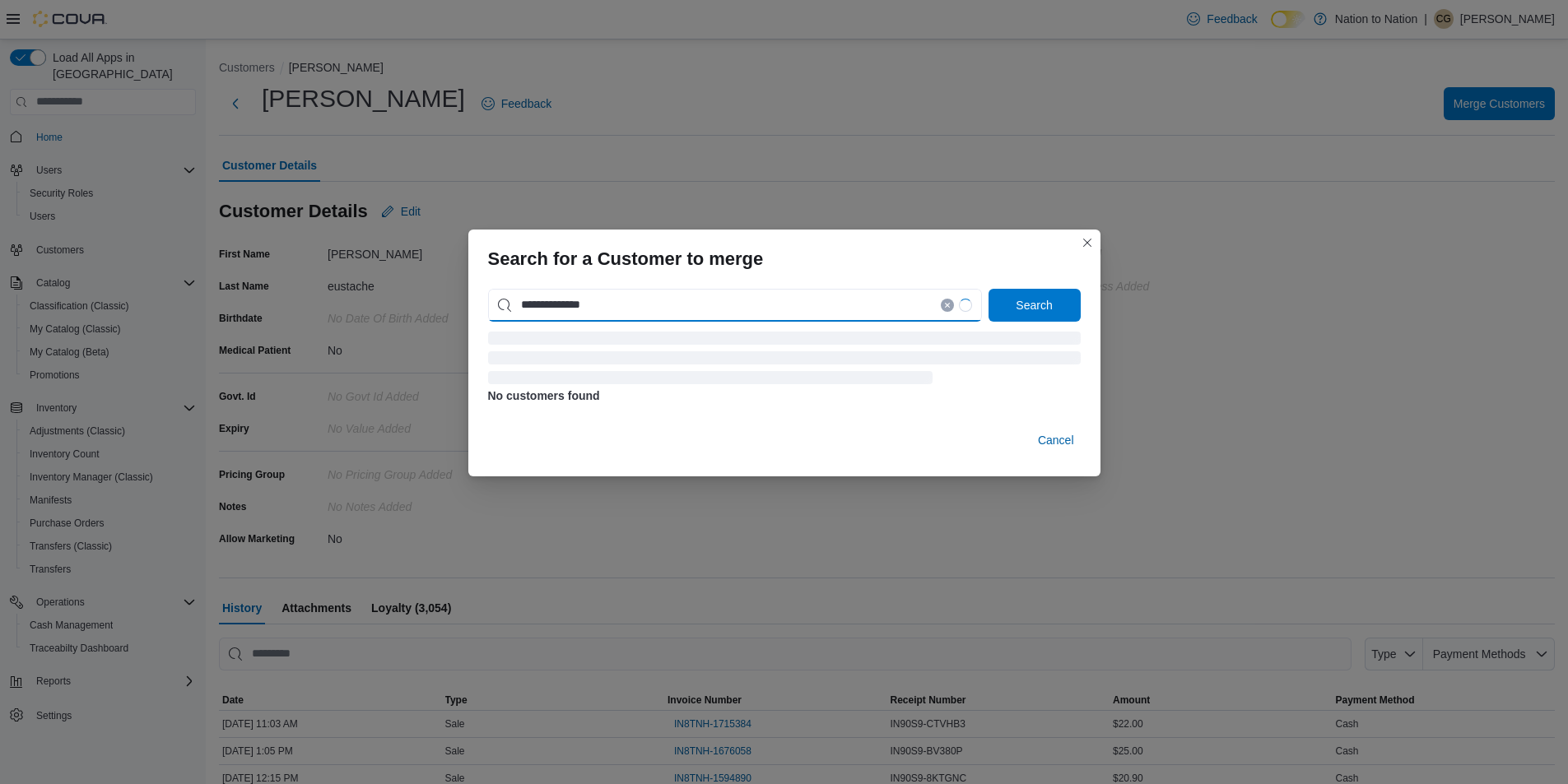
click at [988, 288] on button "Search" at bounding box center [1034, 305] width 92 height 33
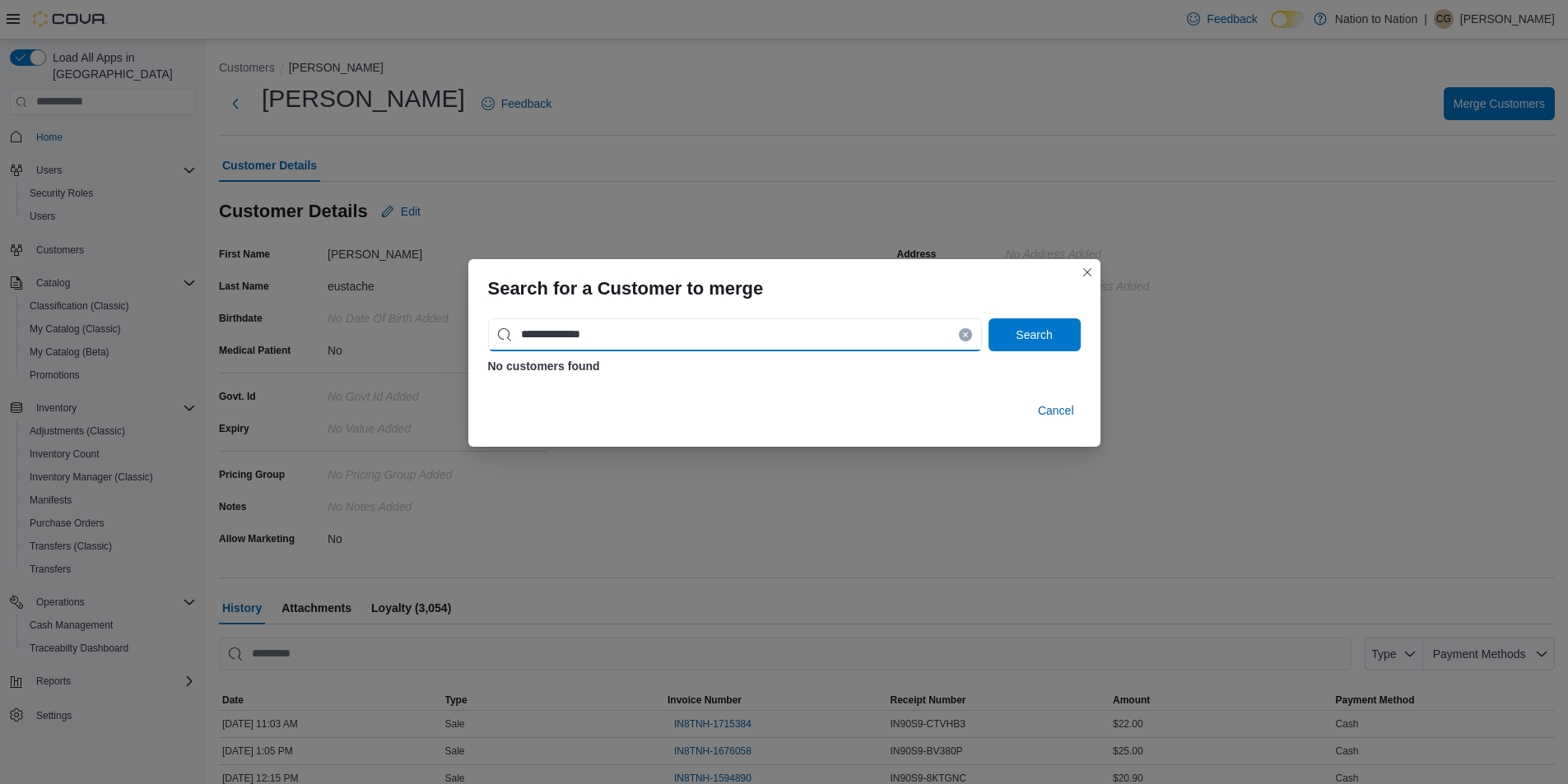
click at [988, 318] on button "Search" at bounding box center [1034, 335] width 92 height 33
type input "**********"
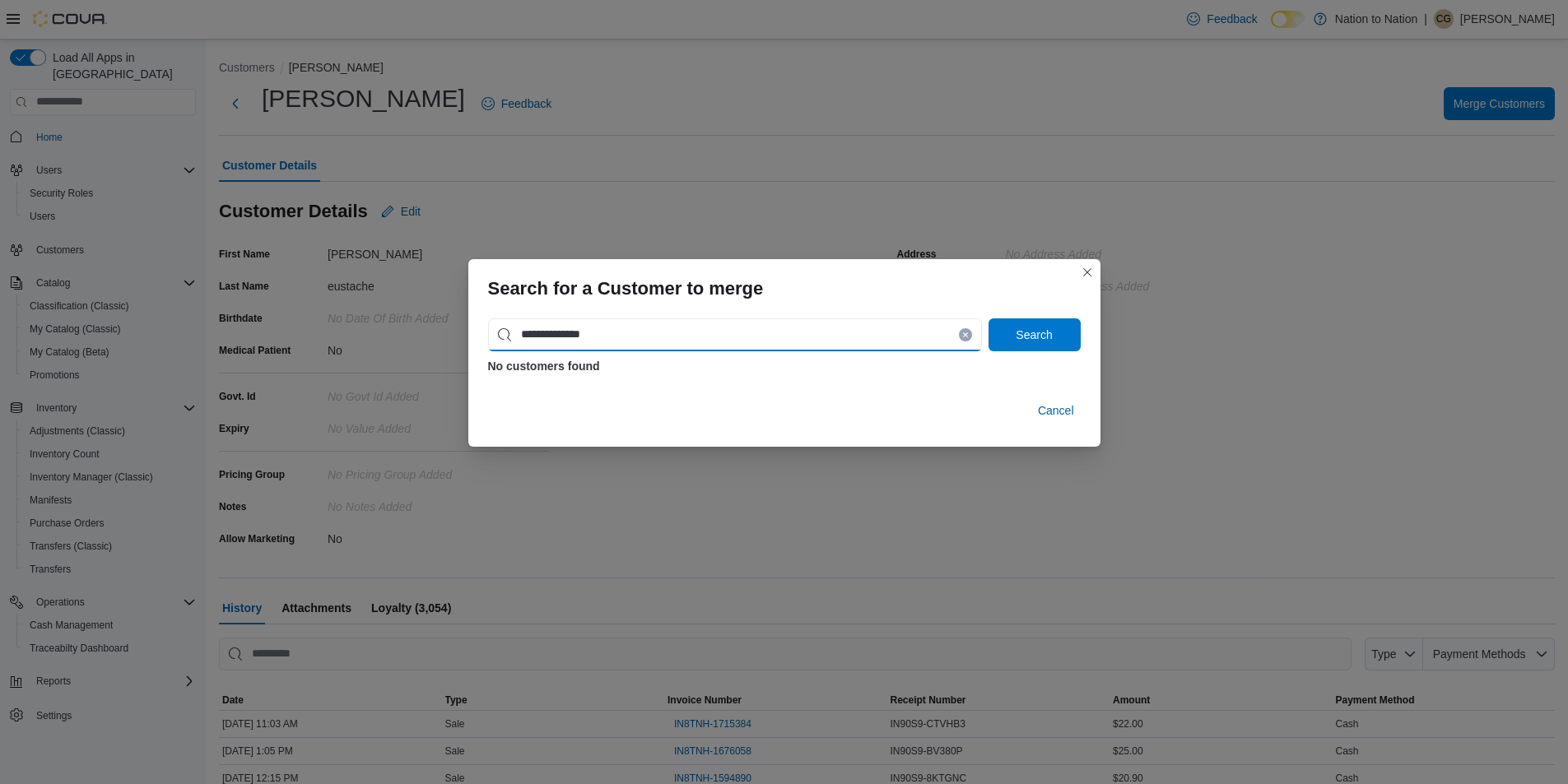
click at [988, 318] on button "Search" at bounding box center [1034, 335] width 92 height 33
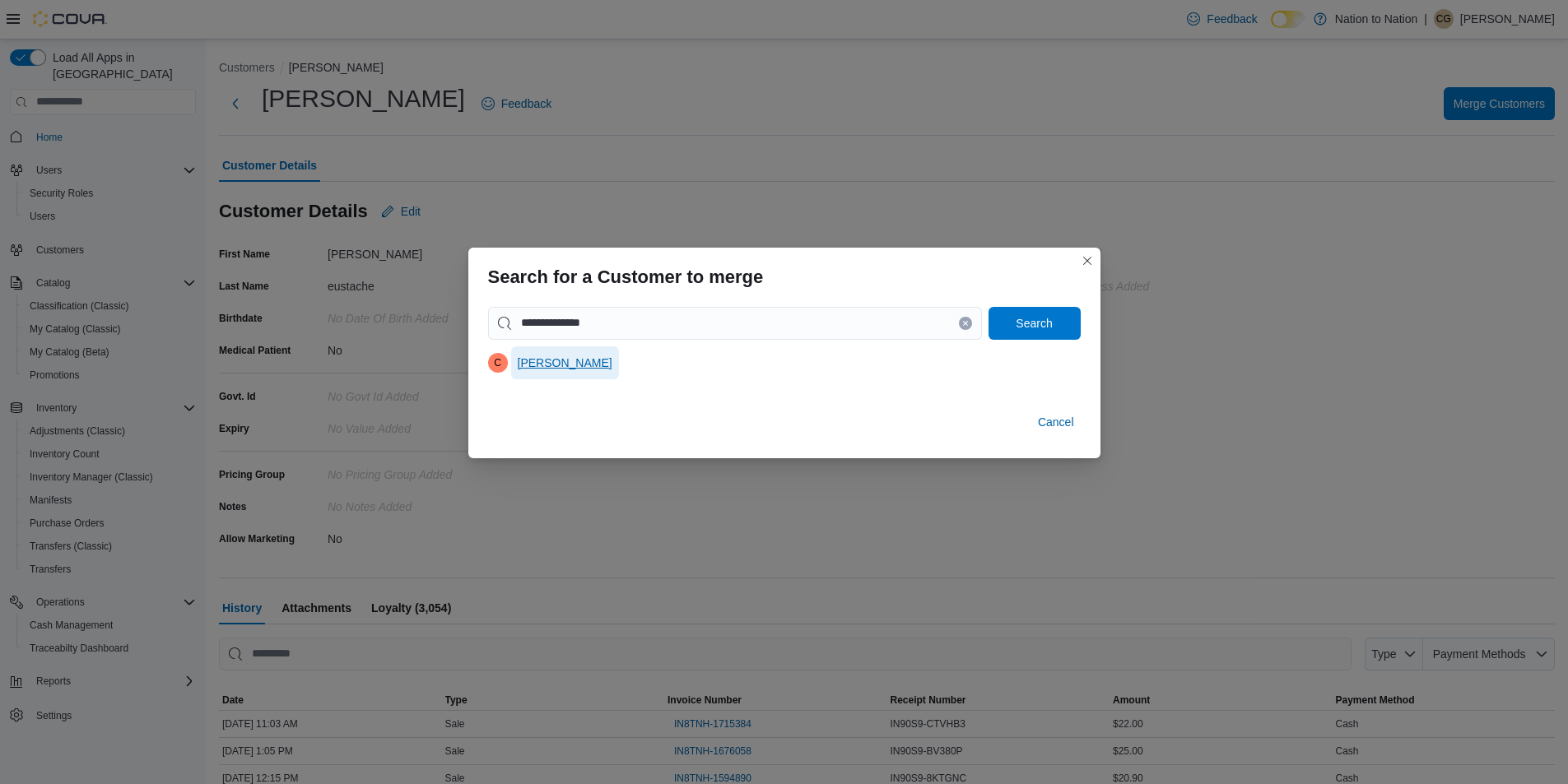
click at [534, 357] on span "Cathernie Hall" at bounding box center [565, 363] width 94 height 17
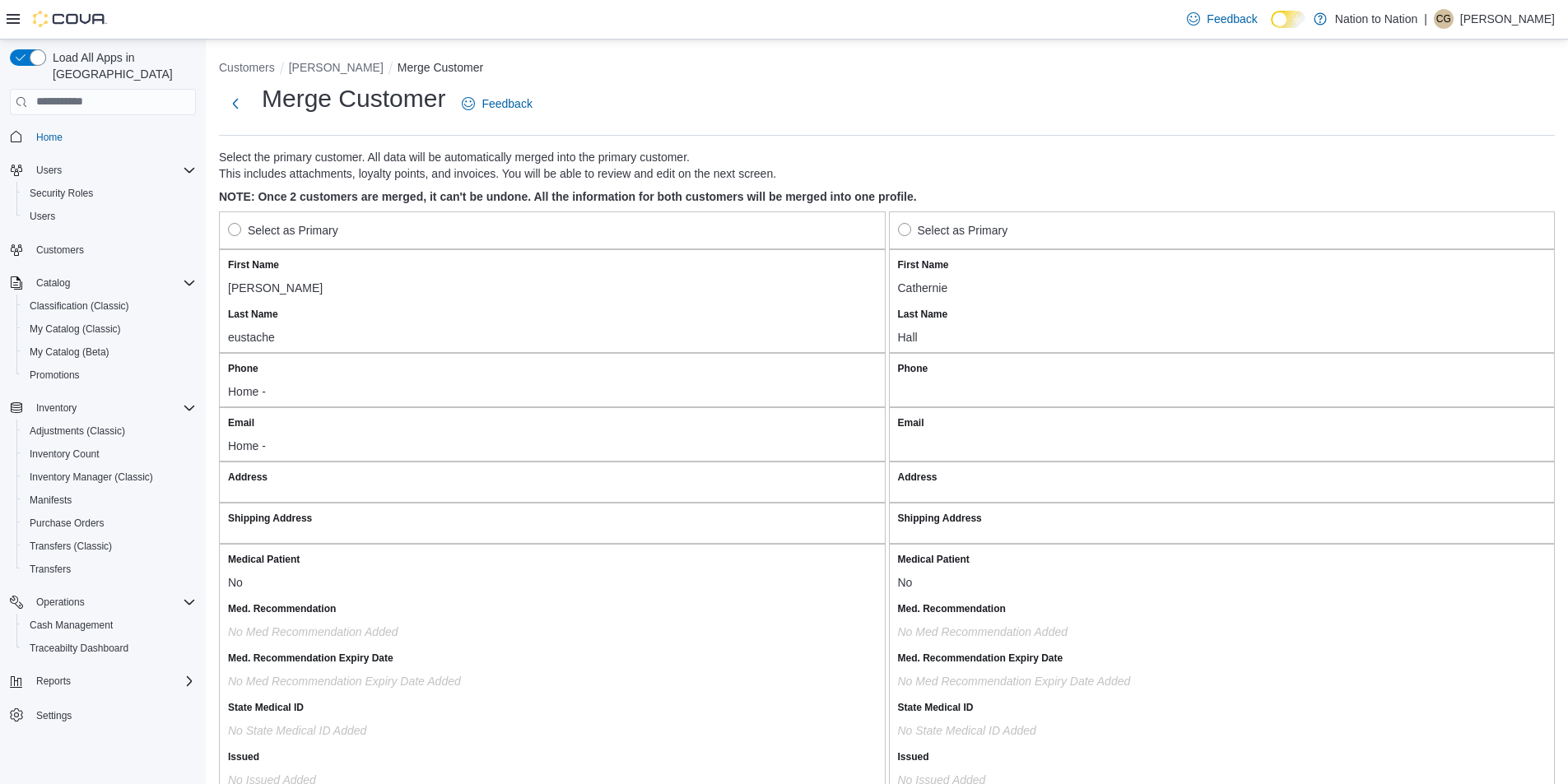
click at [233, 231] on label "Select as Primary" at bounding box center [283, 230] width 110 height 20
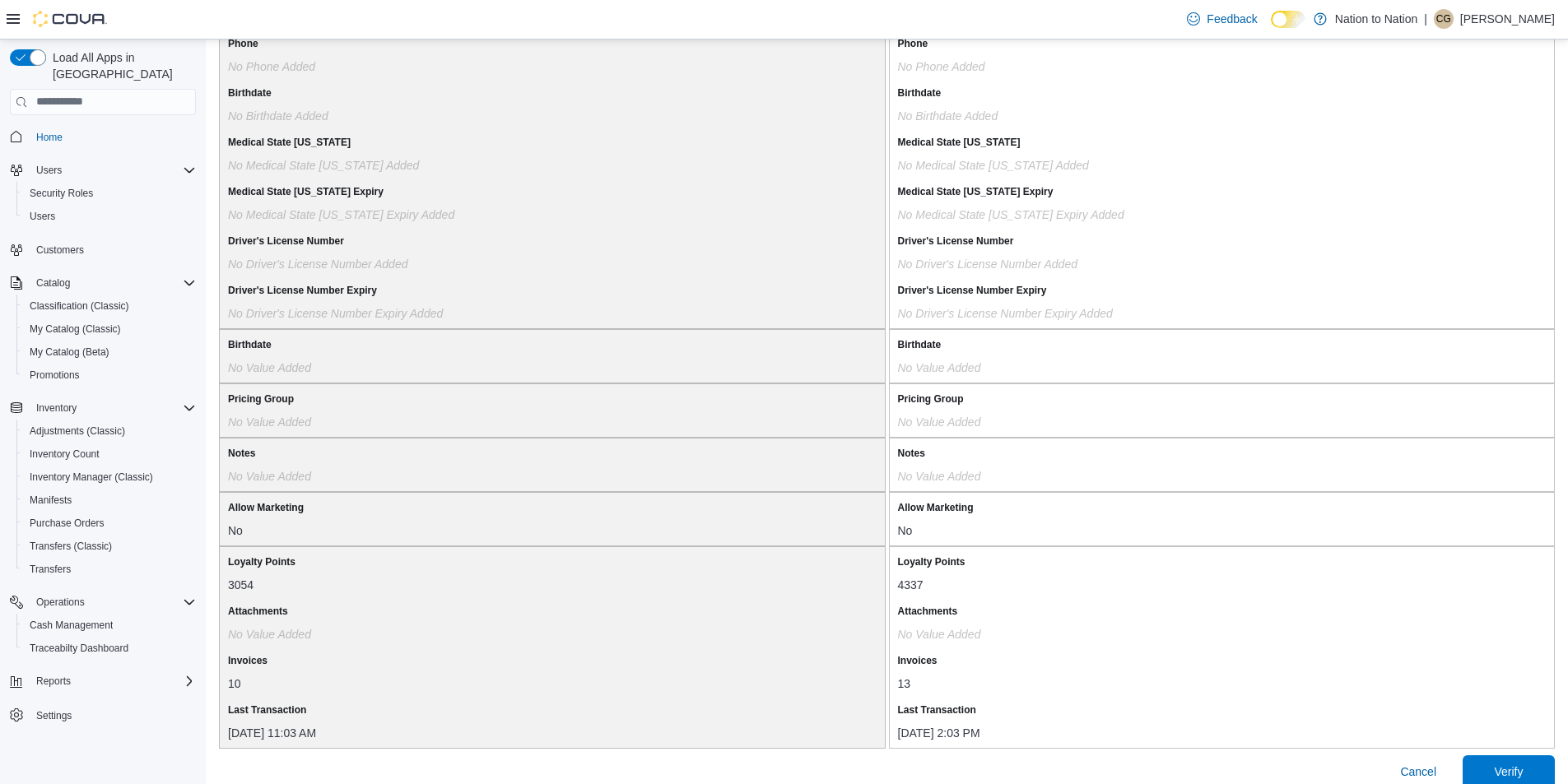
scroll to position [1224, 0]
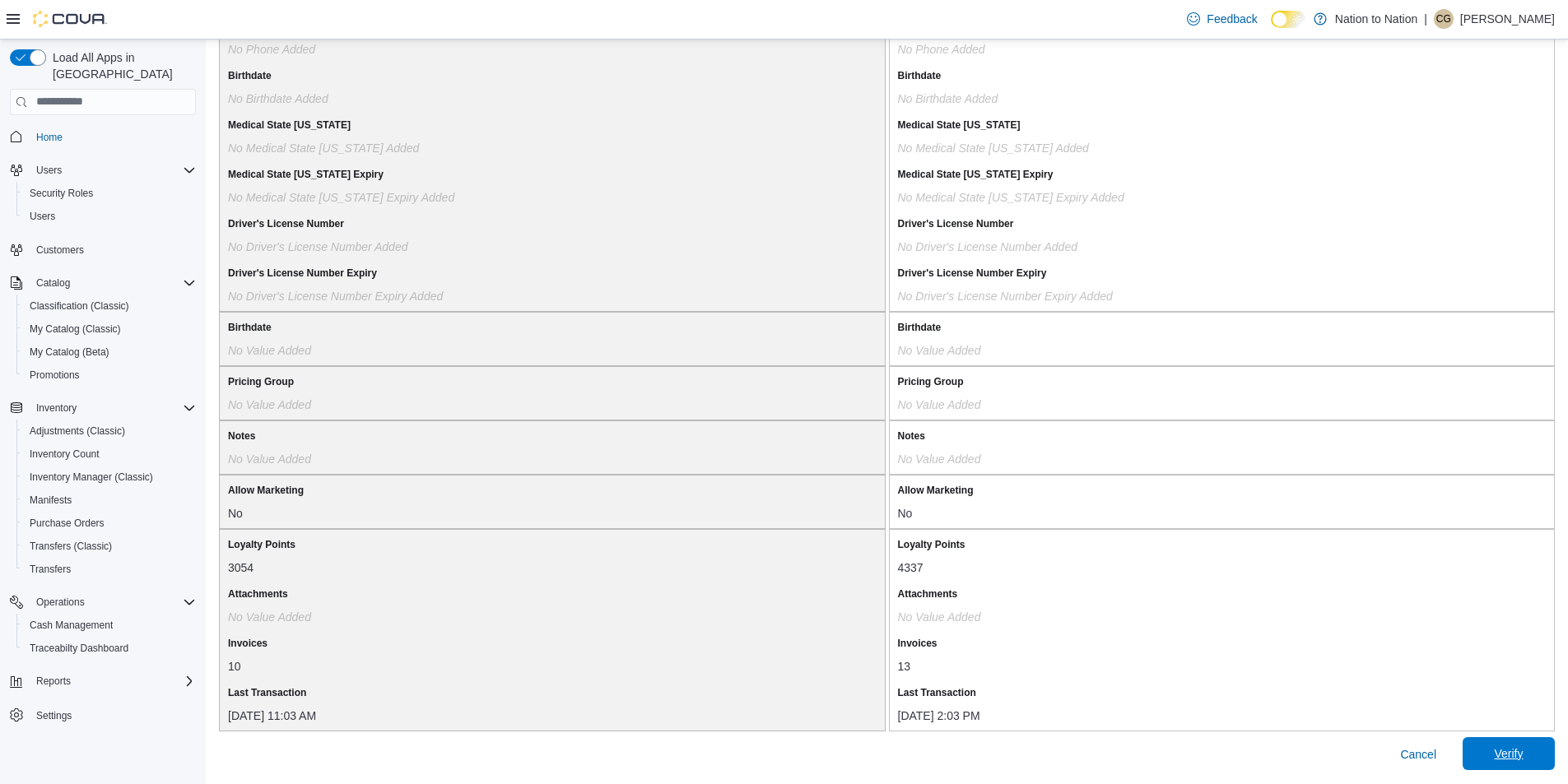
click at [1523, 748] on span "Verify" at bounding box center [1508, 753] width 29 height 17
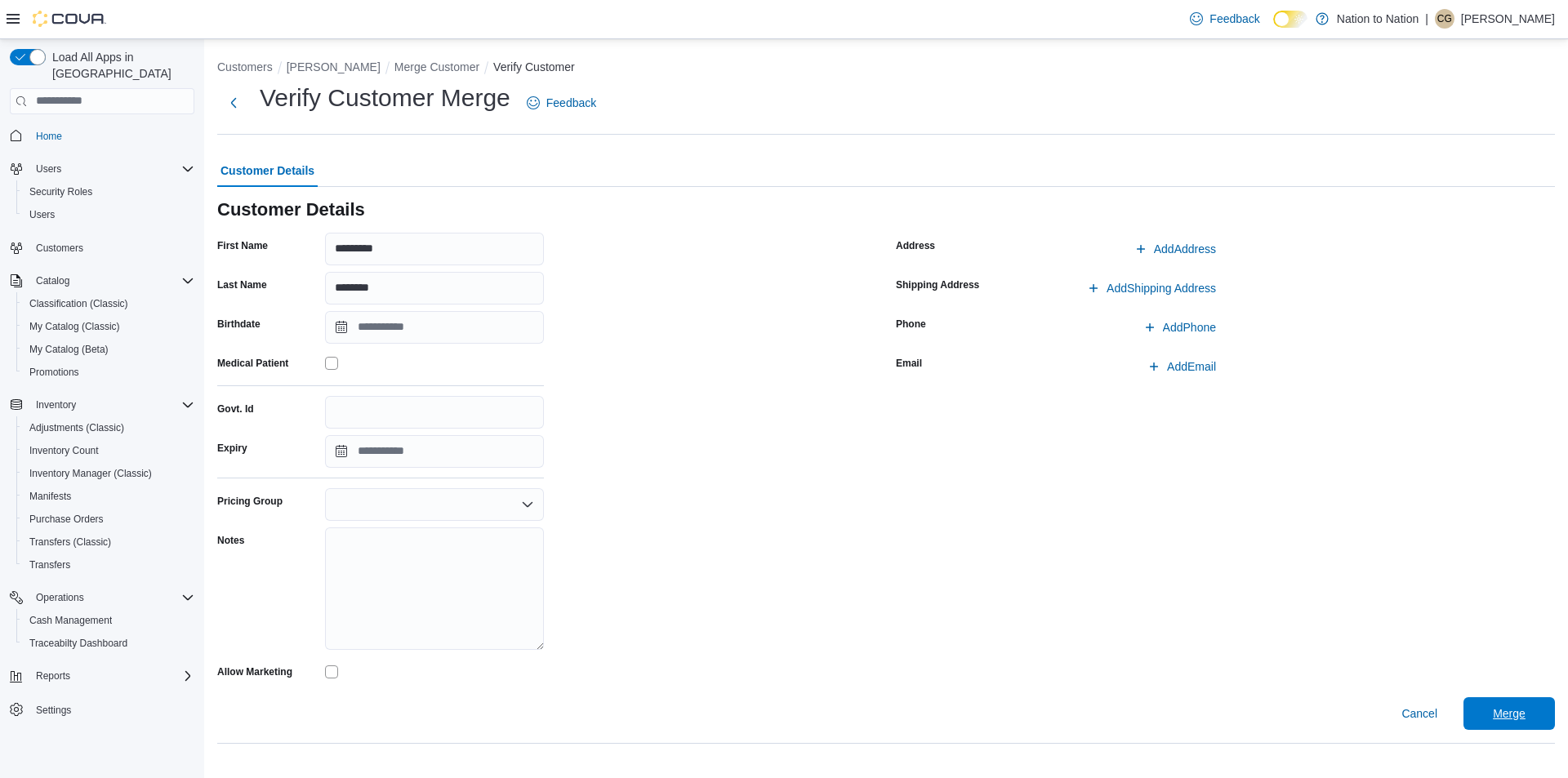
drag, startPoint x: 1527, startPoint y: 696, endPoint x: 1560, endPoint y: 680, distance: 36.7
click at [1543, 688] on form "Customer Details Customer Details First Name ********* Last Name ******** Birth…" at bounding box center [886, 441] width 1338 height 575
click at [1507, 702] on span "Merge" at bounding box center [1509, 713] width 72 height 33
